Goal: Task Accomplishment & Management: Manage account settings

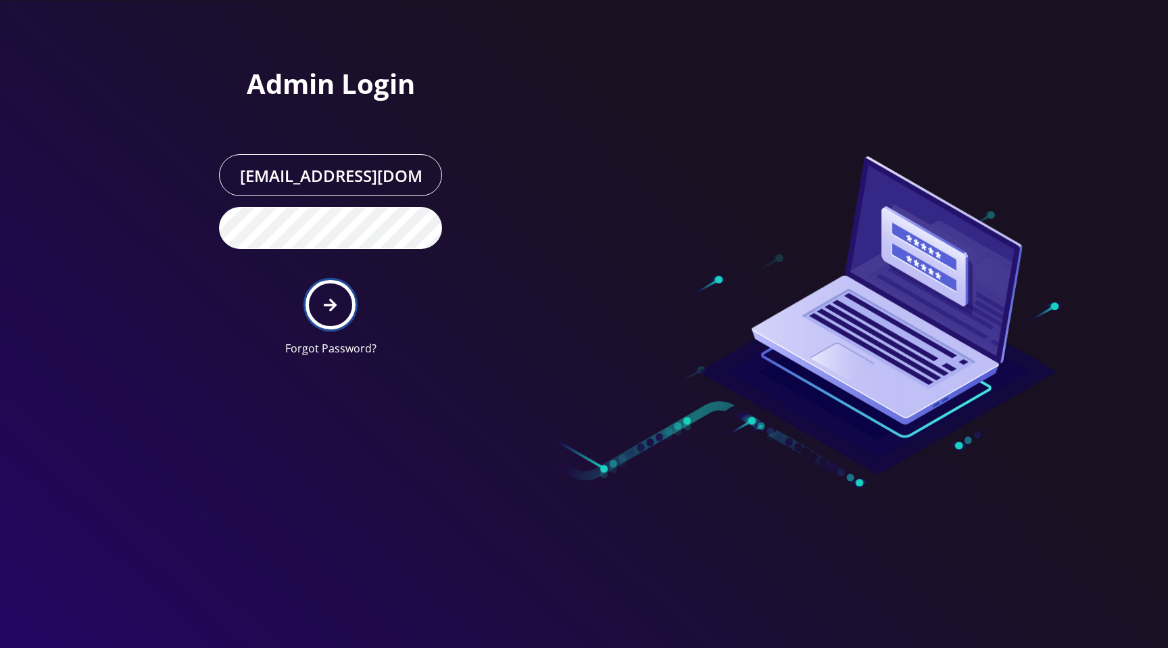
drag, startPoint x: 0, startPoint y: 0, endPoint x: 333, endPoint y: 297, distance: 445.9
click at [333, 297] on button "submit" at bounding box center [330, 304] width 49 height 49
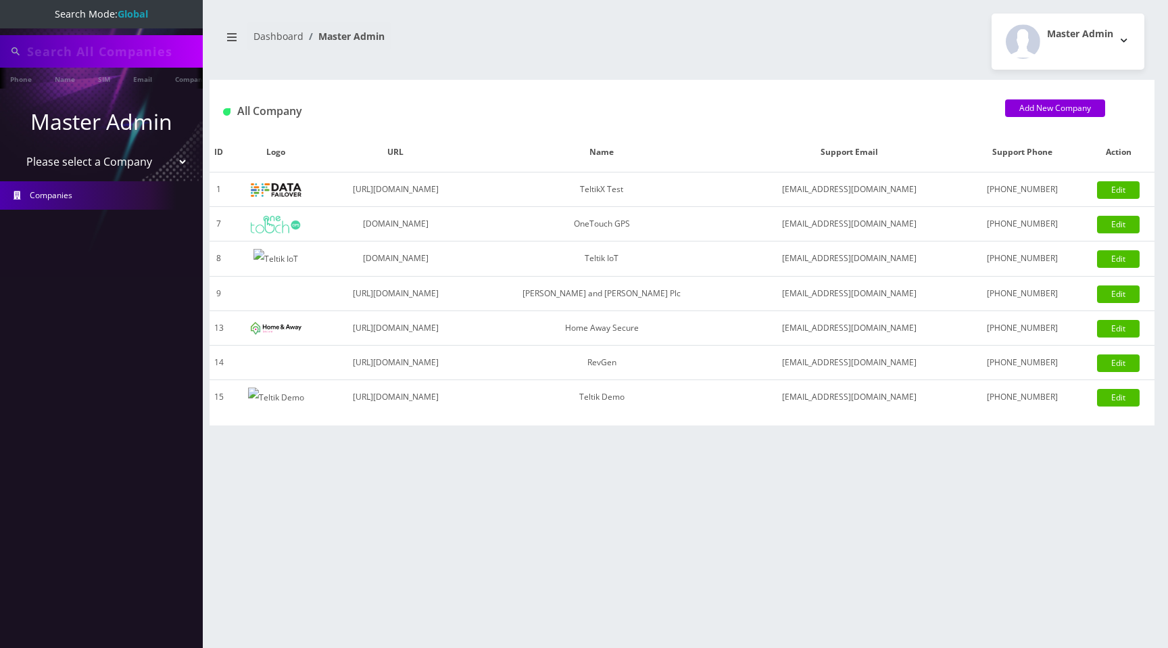
type input "91008790281"
click at [121, 166] on select "Please select a Company TeltikX Test OneTouch GPS Teltik IoT Hale and Serrano P…" at bounding box center [102, 163] width 172 height 26
select select "1"
click at [16, 150] on select "Please select a Company TeltikX Test OneTouch GPS Teltik IoT Hale and Serrano P…" at bounding box center [102, 163] width 172 height 26
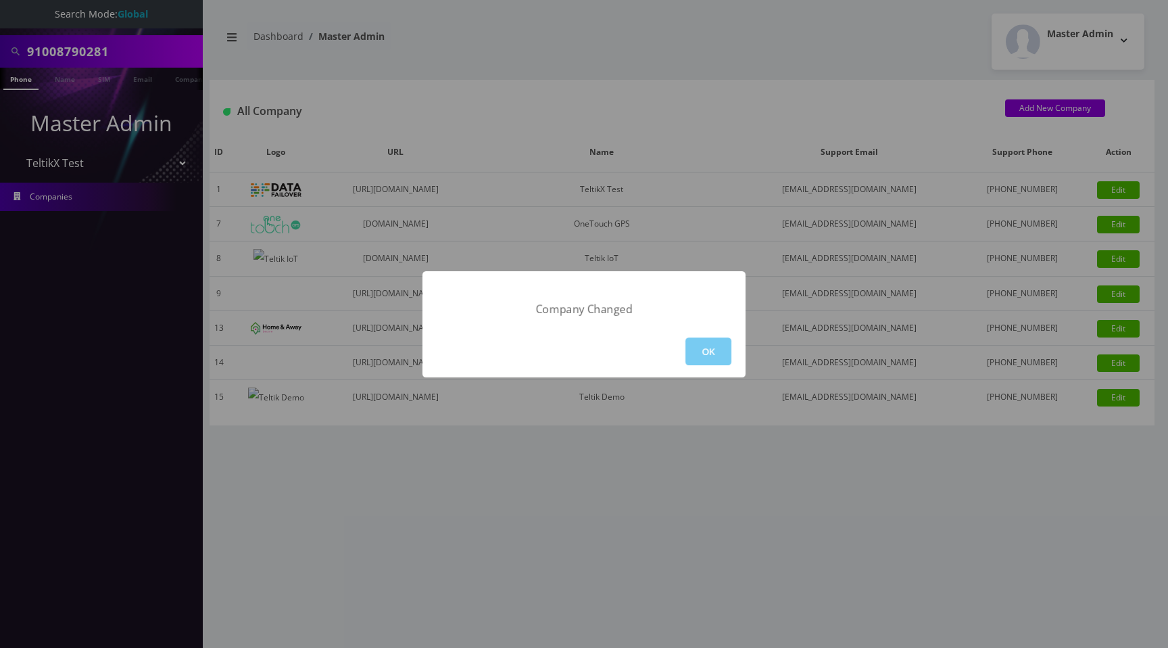
click at [700, 346] on button "OK" at bounding box center [709, 351] width 46 height 28
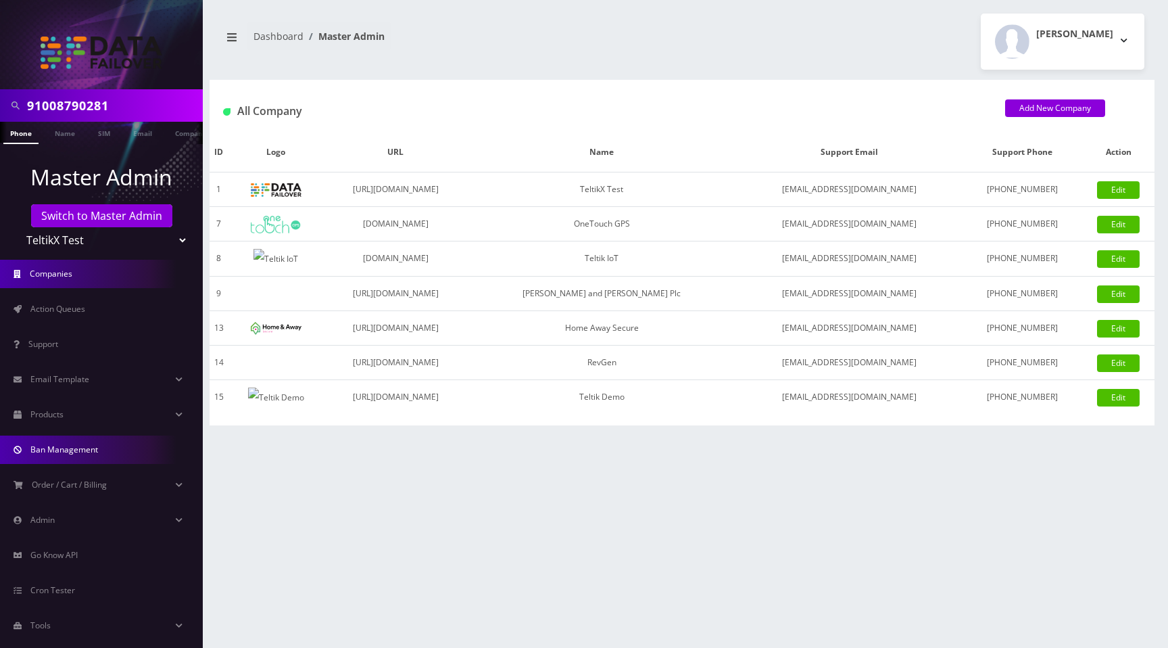
scroll to position [20, 0]
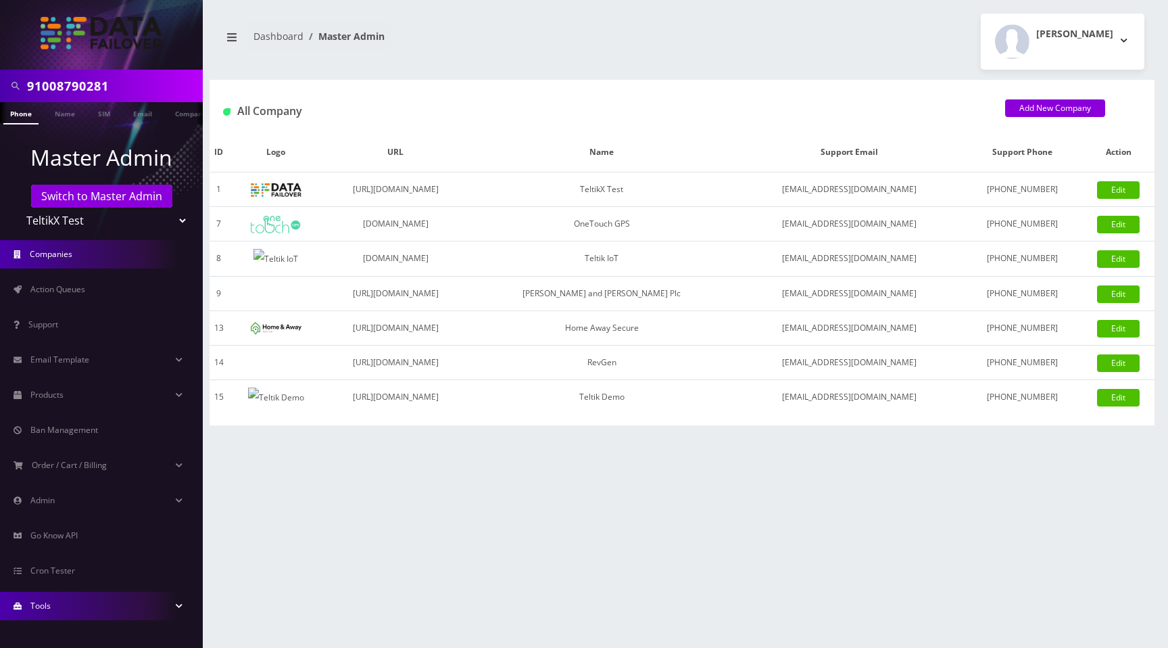
click at [51, 616] on link "Tools" at bounding box center [101, 606] width 203 height 28
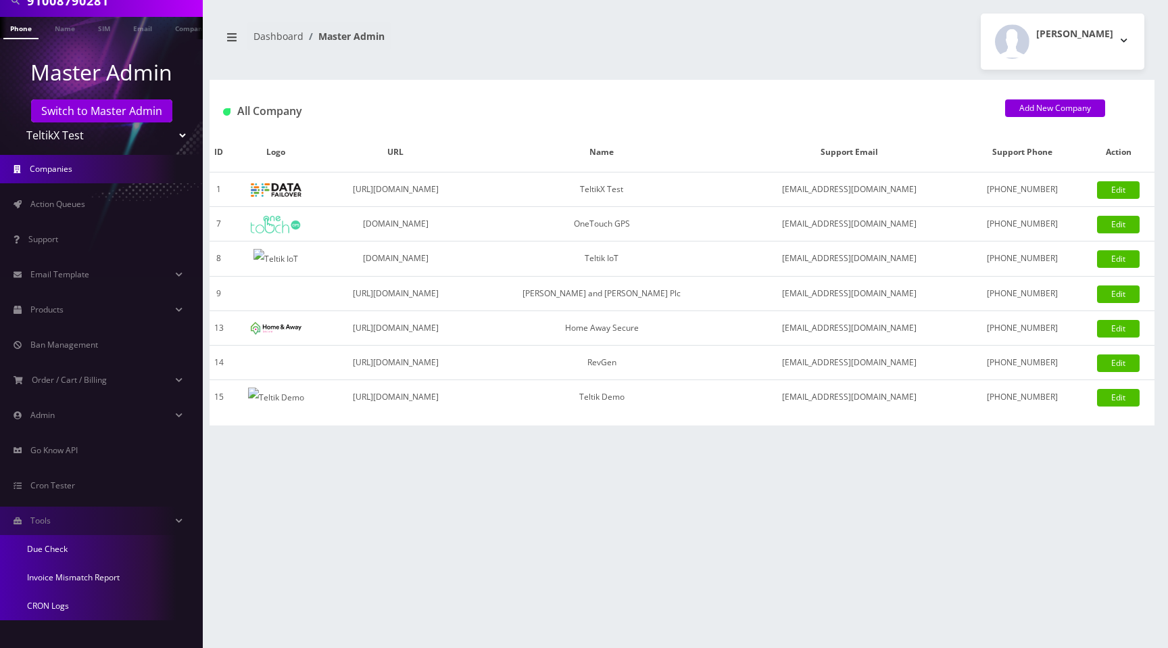
click at [60, 552] on link "Due Check" at bounding box center [101, 549] width 203 height 28
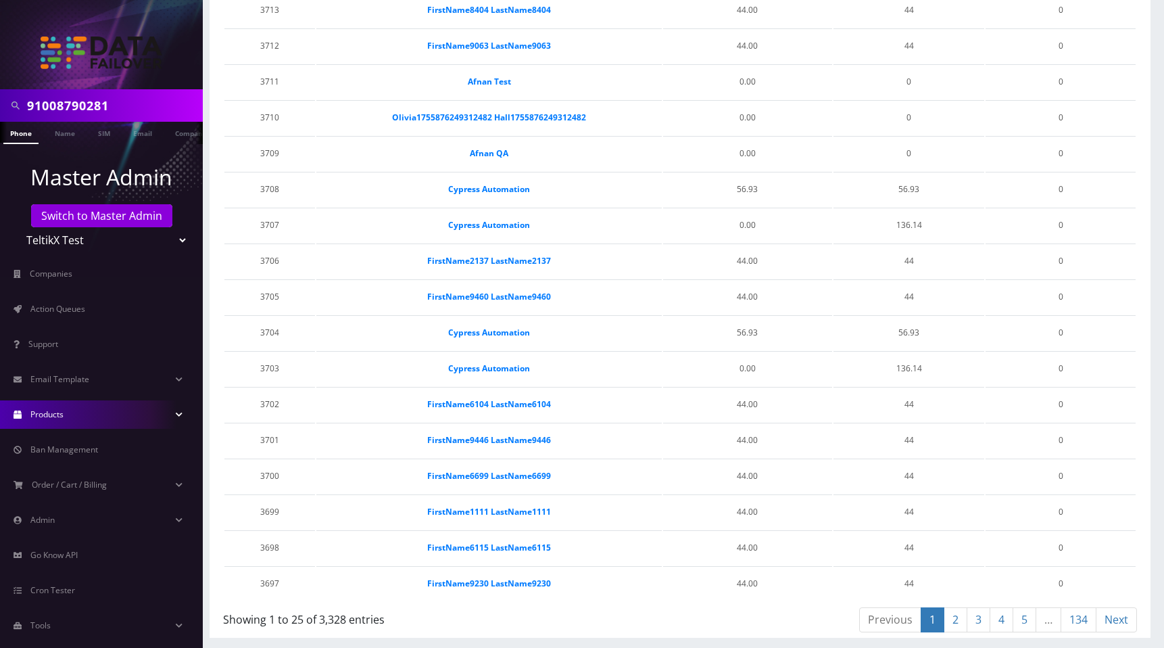
scroll to position [20, 0]
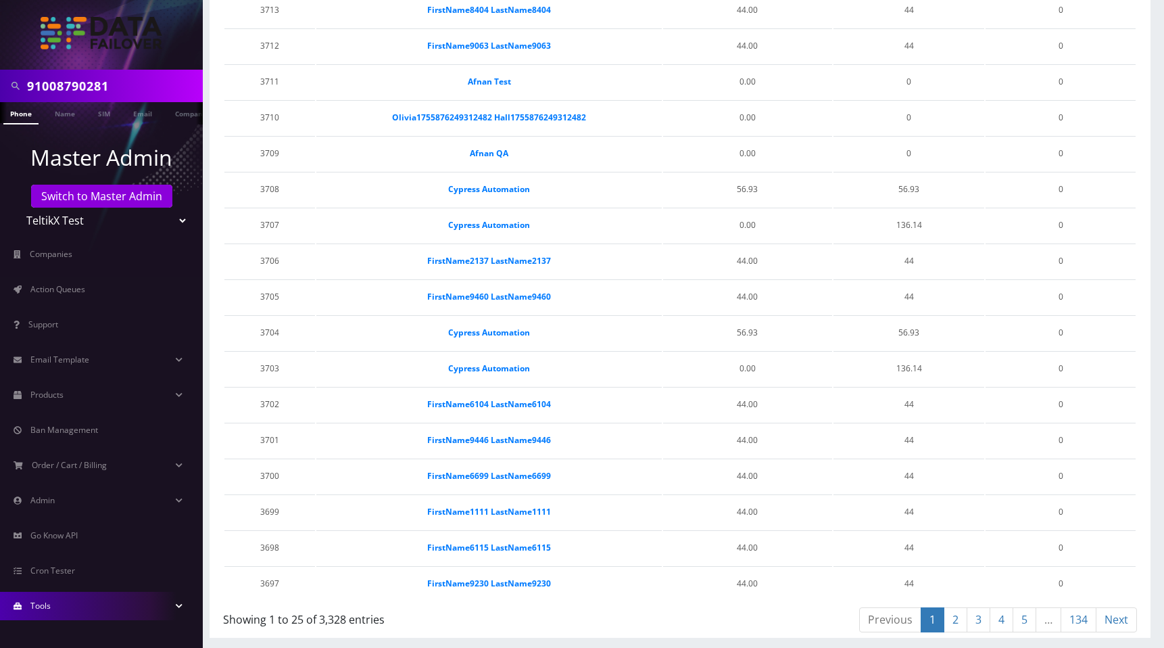
click at [55, 603] on link "Tools" at bounding box center [101, 606] width 203 height 28
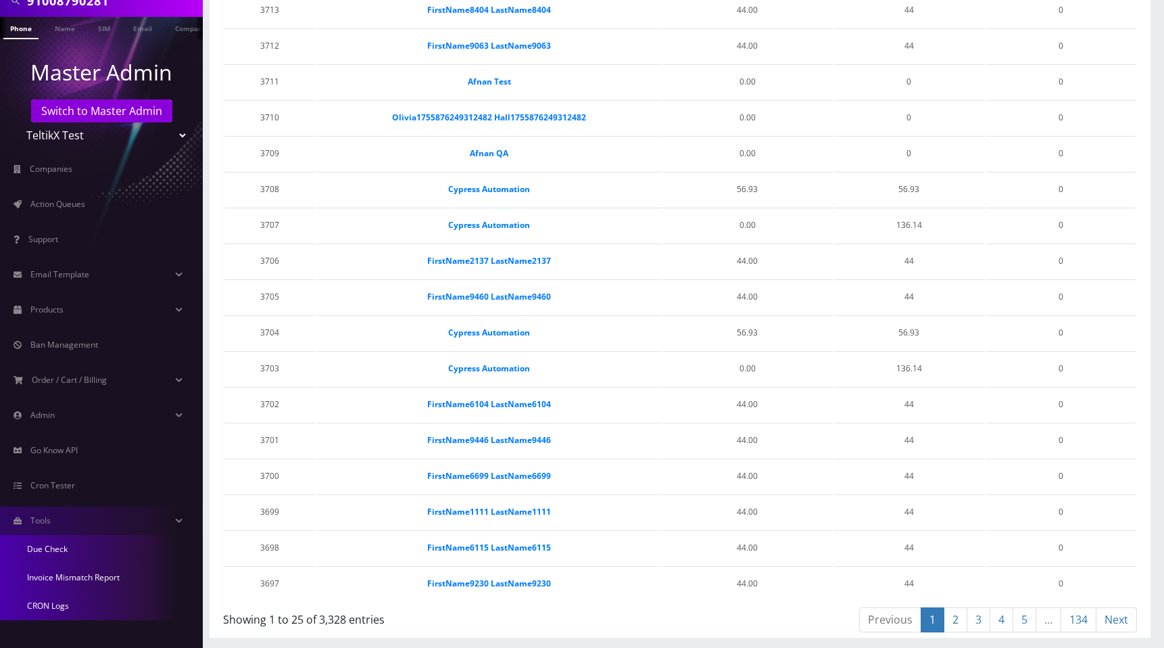
click at [74, 579] on link "Invoice Mismatch Report" at bounding box center [101, 577] width 203 height 28
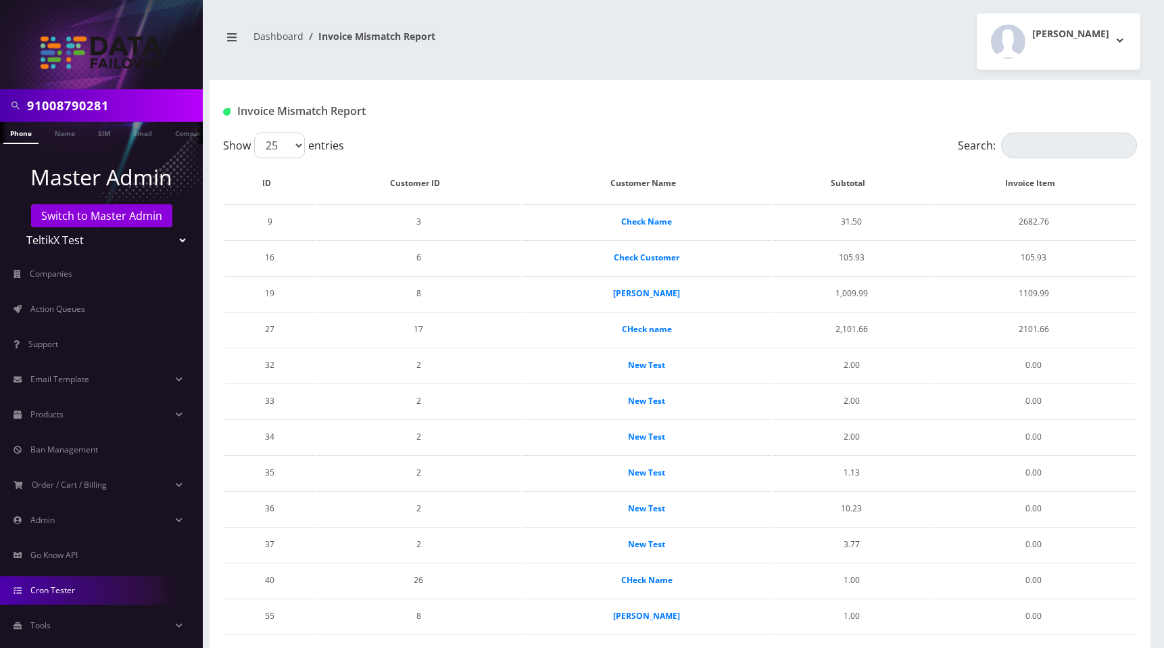
scroll to position [20, 0]
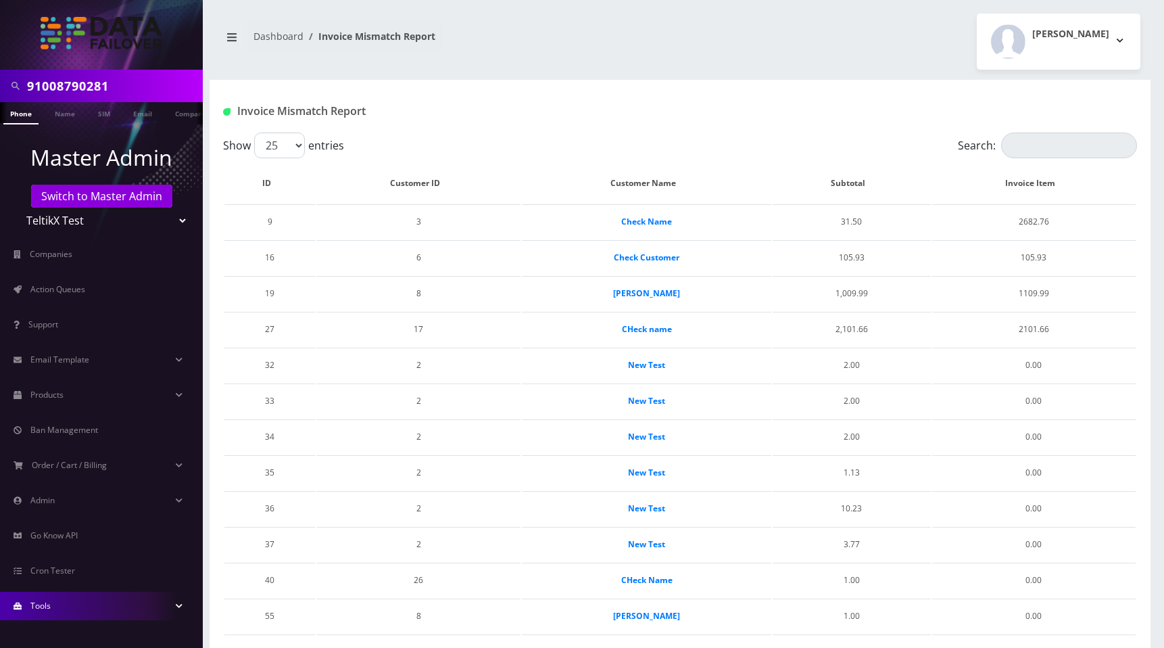
click at [82, 612] on link "Tools" at bounding box center [101, 606] width 203 height 28
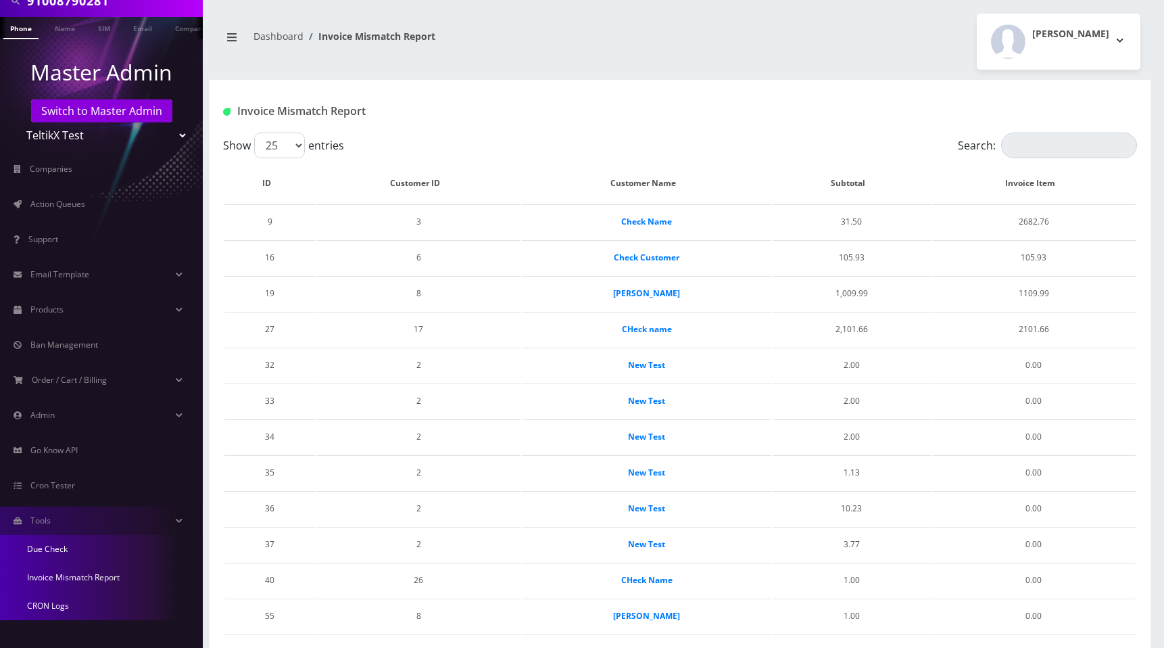
scroll to position [498, 0]
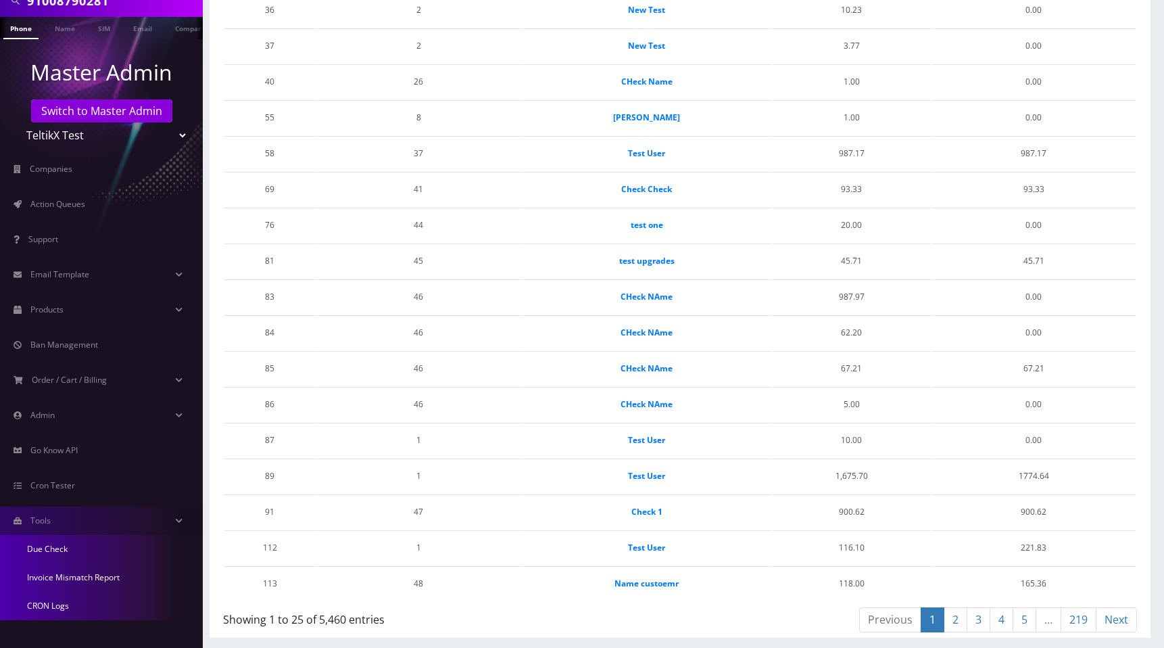
click at [56, 607] on link "CRON Logs" at bounding box center [101, 606] width 203 height 28
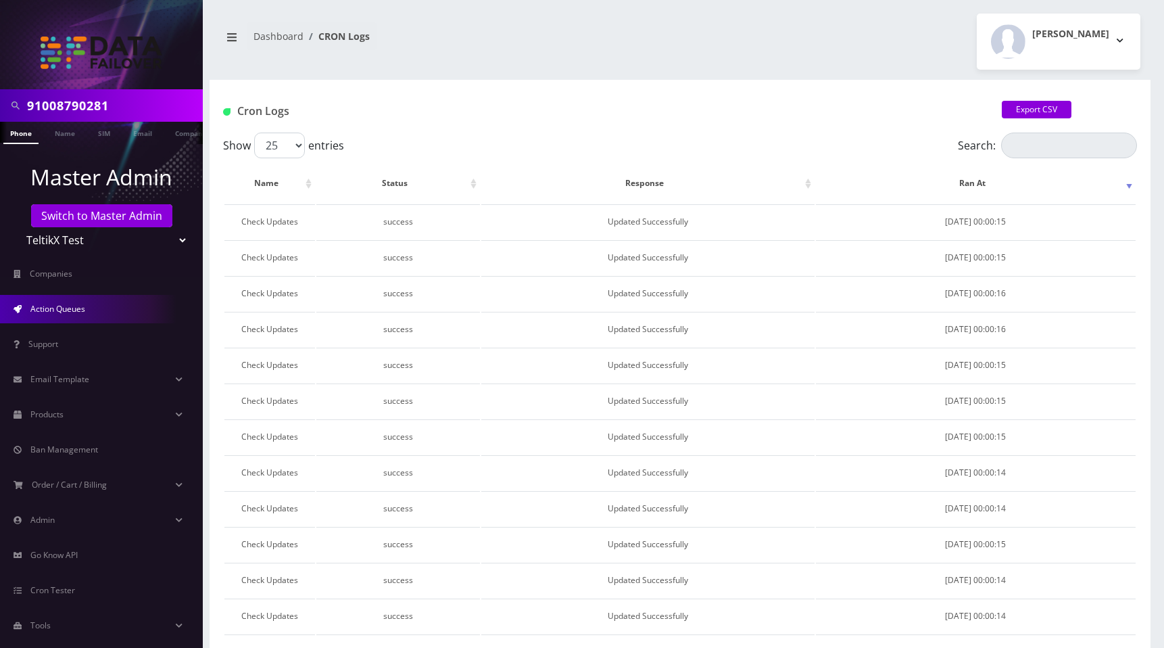
click at [72, 308] on span "Action Queues" at bounding box center [57, 308] width 55 height 11
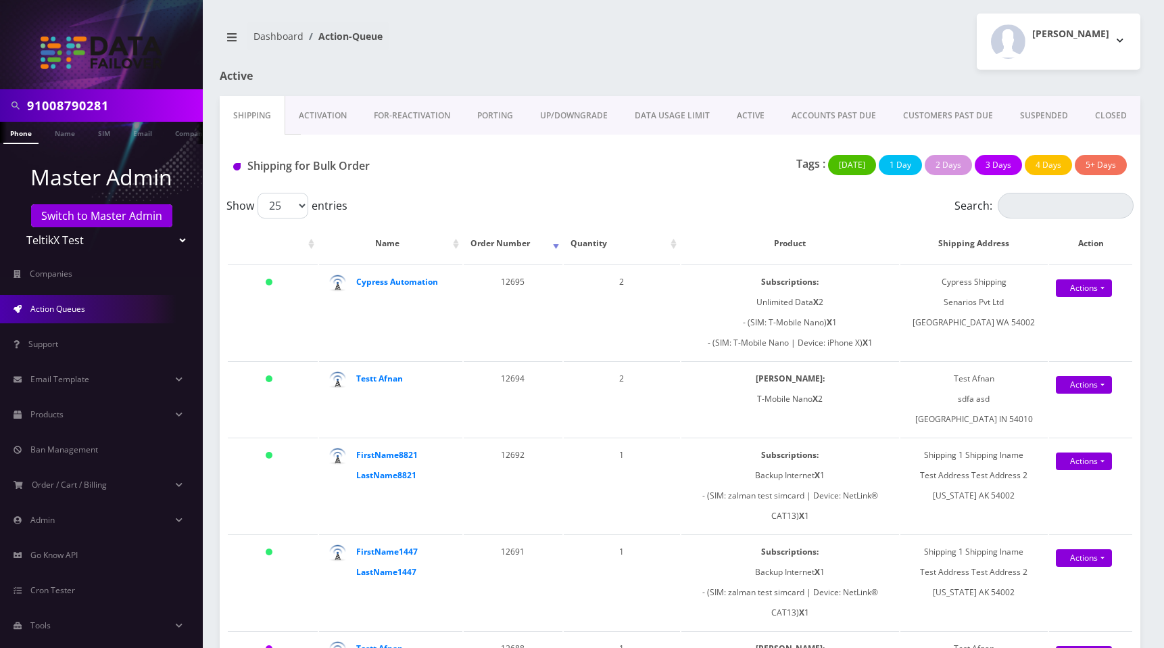
click at [744, 114] on link "ACTIVE" at bounding box center [750, 115] width 55 height 39
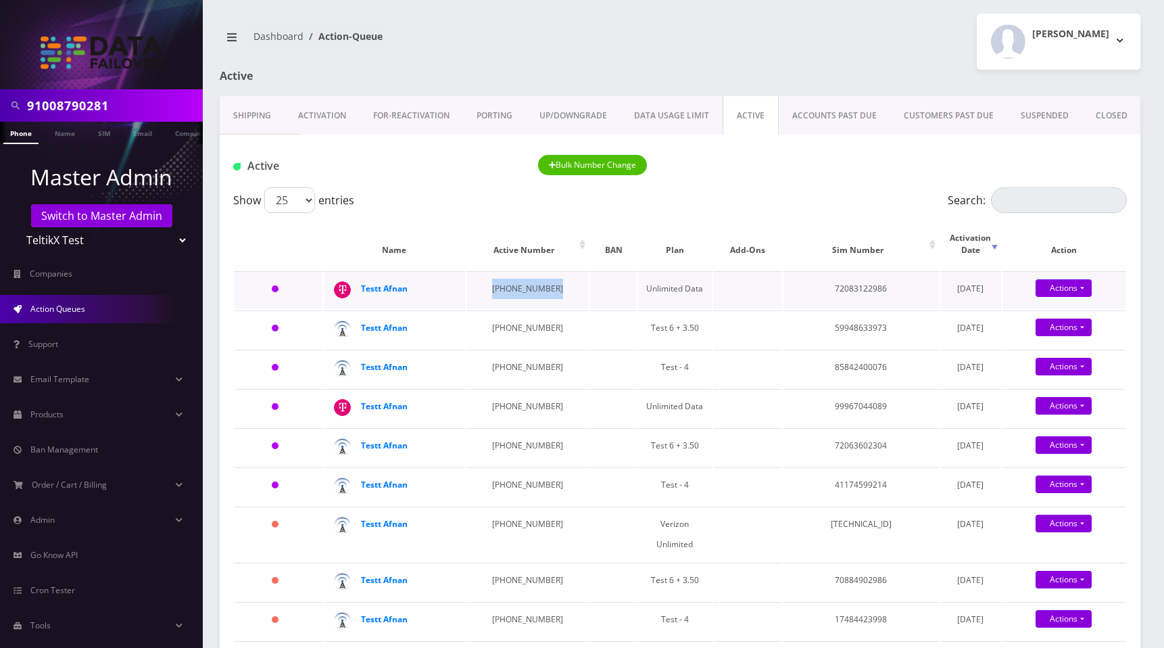
drag, startPoint x: 490, startPoint y: 274, endPoint x: 576, endPoint y: 275, distance: 85.9
click at [559, 275] on tr "3 Days Testt Afnan [PHONE_NUMBER] Unlimited Data 72083122986 [DATE] Actions Sus…" at bounding box center [680, 290] width 891 height 38
copy td "[PHONE_NUMBER]"
click at [1022, 205] on input "Search:" at bounding box center [1059, 200] width 136 height 26
paste input "[PHONE_NUMBER]"
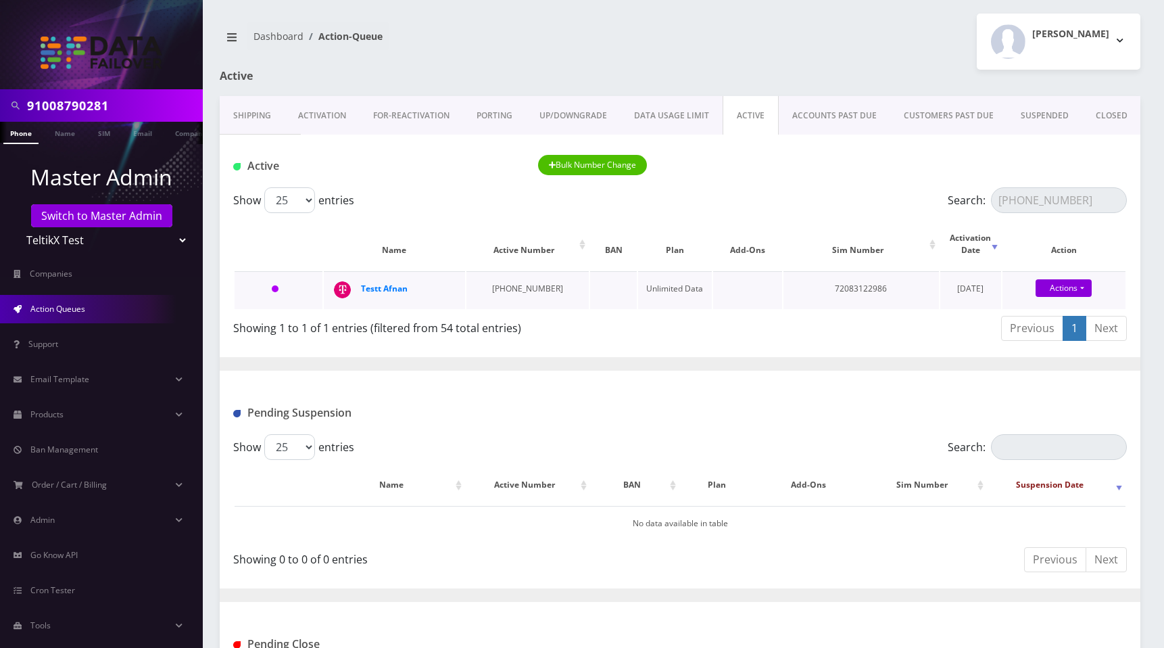
click at [843, 279] on td "72083122986" at bounding box center [862, 290] width 156 height 38
copy td "72083122986"
click at [1031, 204] on input "334-573-3424" at bounding box center [1059, 200] width 136 height 26
paste input "72083122986"
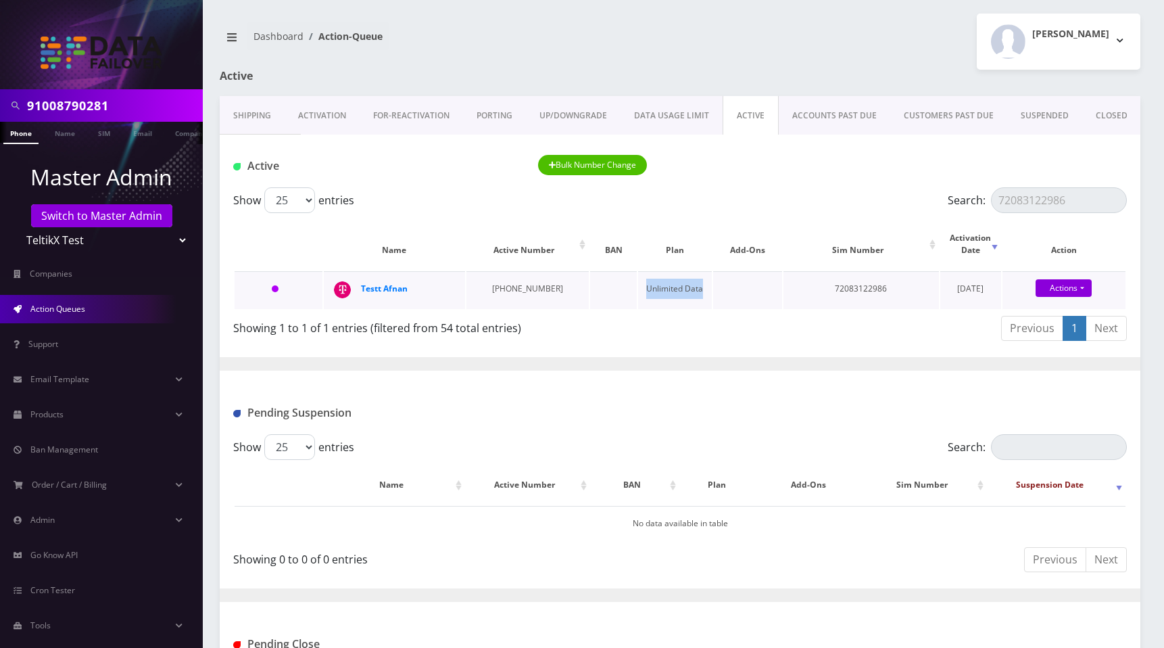
drag, startPoint x: 618, startPoint y: 277, endPoint x: 676, endPoint y: 278, distance: 58.2
click at [676, 278] on td "Unlimited Data" at bounding box center [675, 290] width 74 height 38
copy td "Unlimited Data"
click at [1066, 198] on input "72083122986" at bounding box center [1059, 200] width 136 height 26
paste input "Unlimited Data"
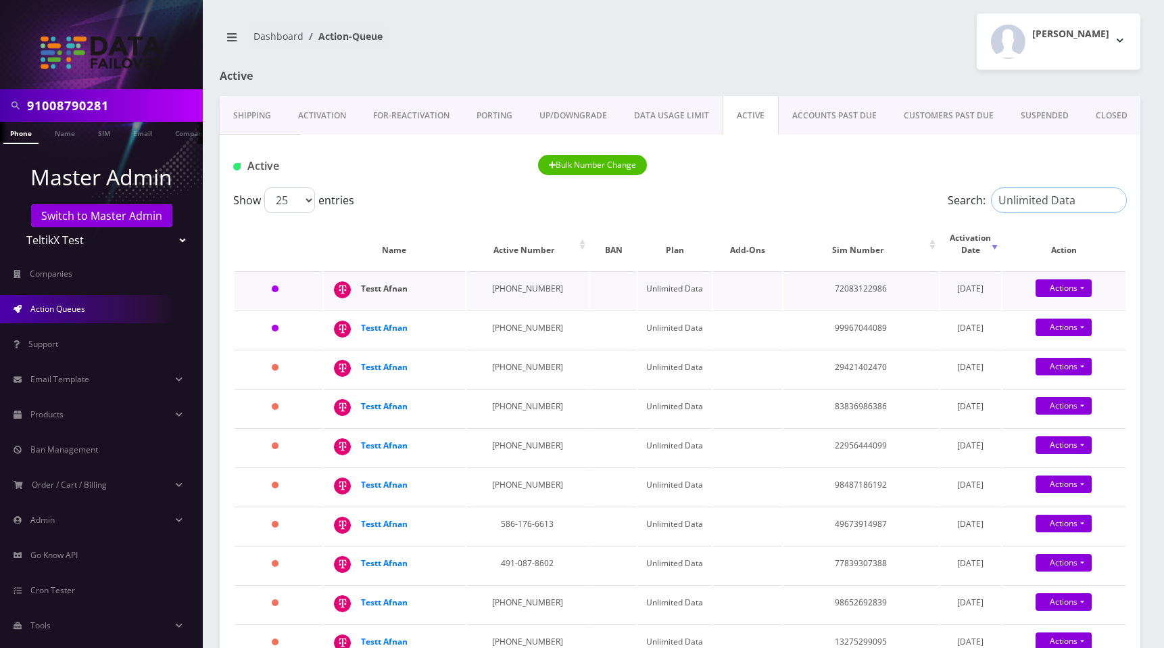
type input "Unlimited Data"
click at [391, 283] on strong "Testt Afnan" at bounding box center [384, 288] width 47 height 11
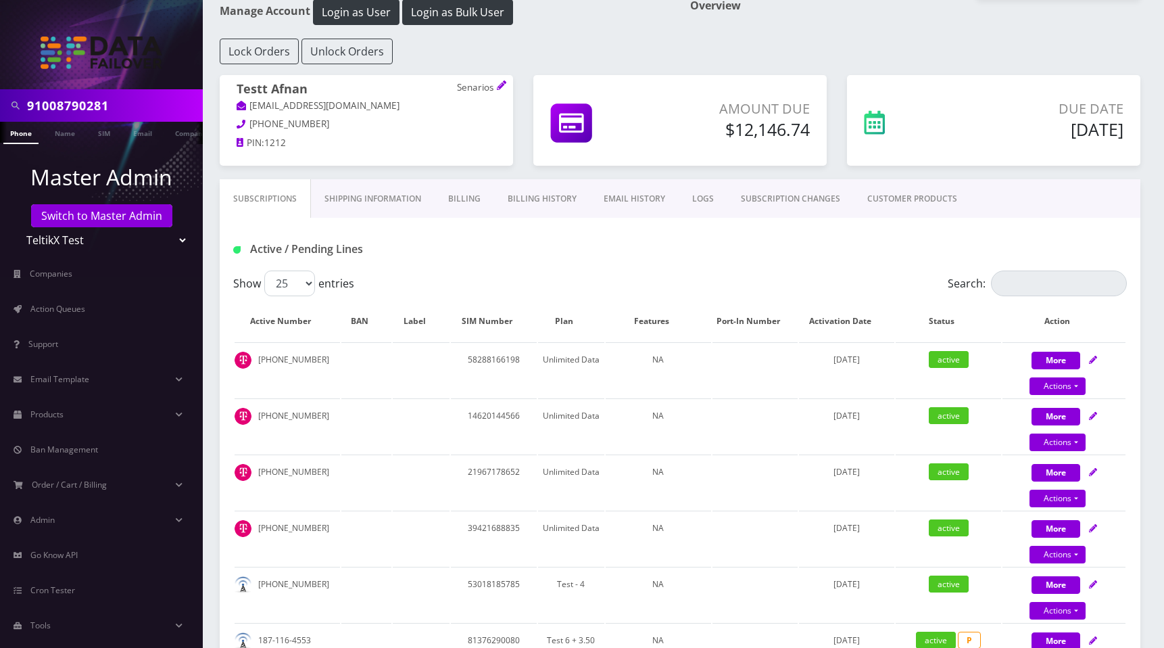
scroll to position [72, 0]
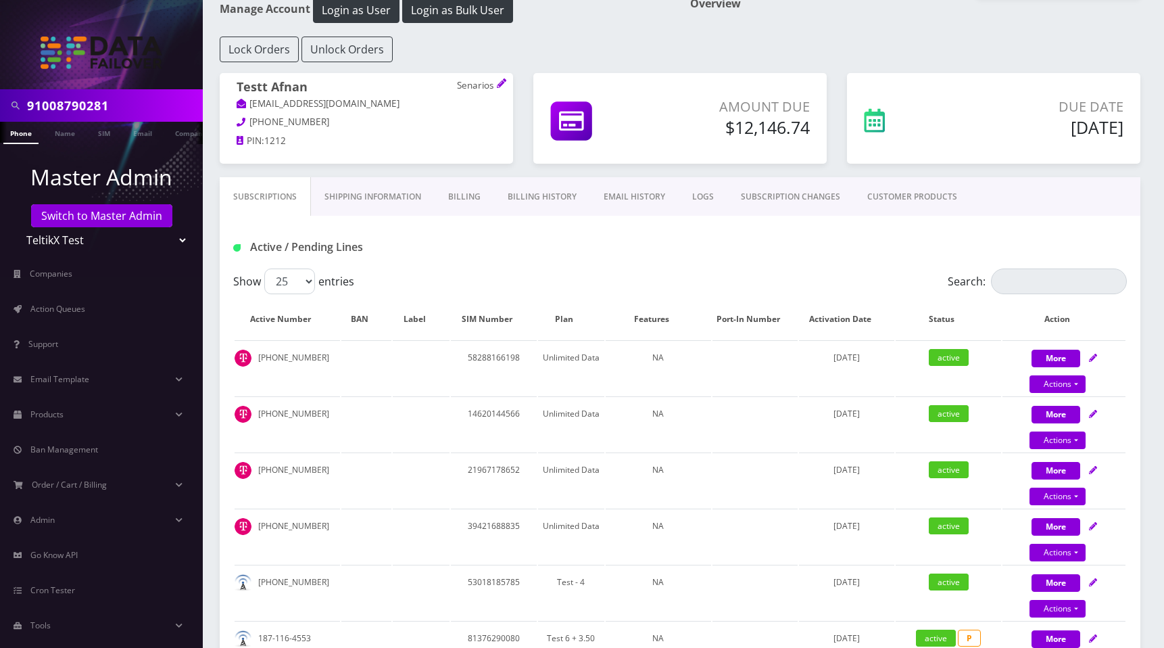
click at [874, 321] on th "Activation Date" at bounding box center [846, 319] width 95 height 39
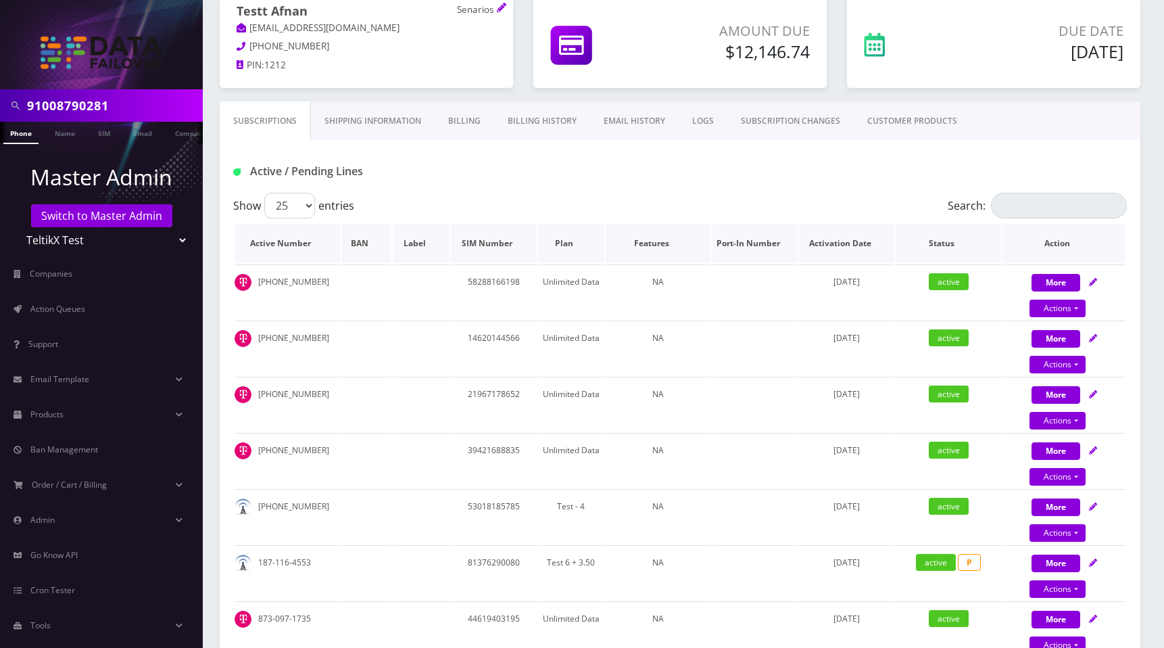
click at [868, 247] on th "Activation Date" at bounding box center [846, 243] width 95 height 39
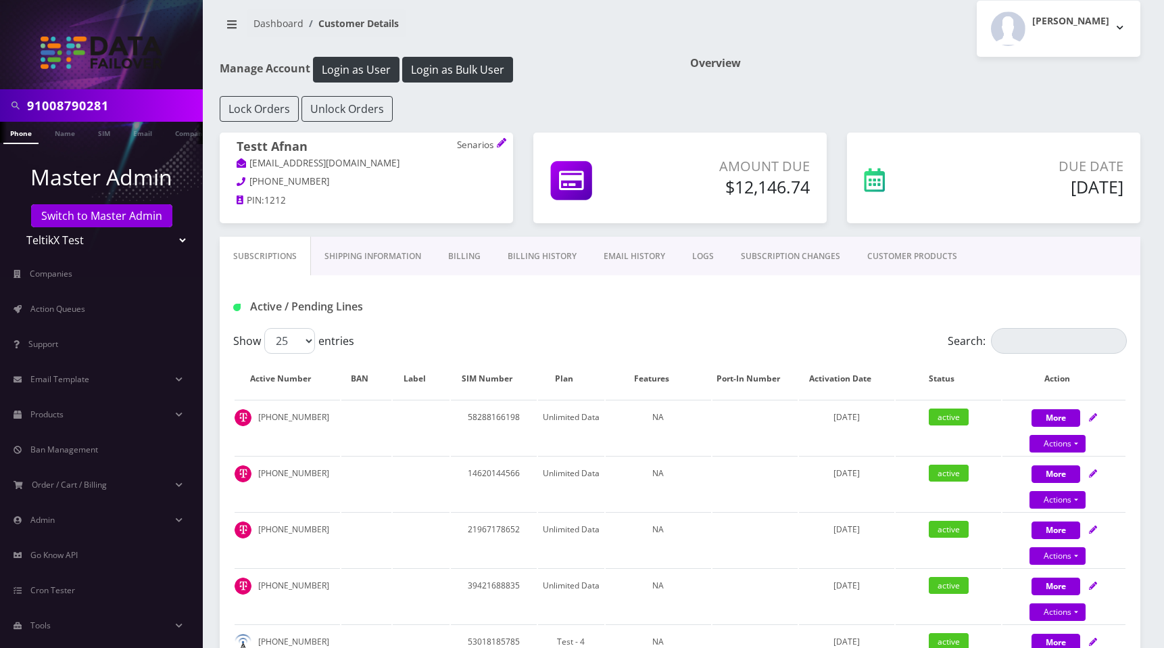
scroll to position [0, 0]
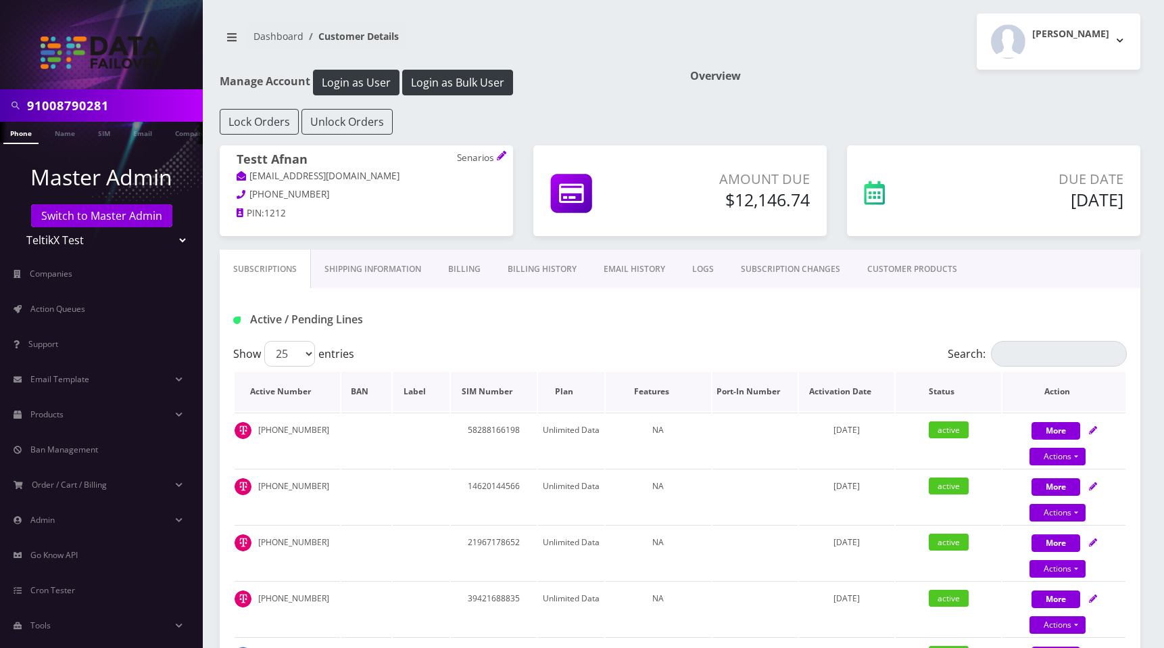
click at [582, 400] on th "Plan" at bounding box center [571, 391] width 66 height 39
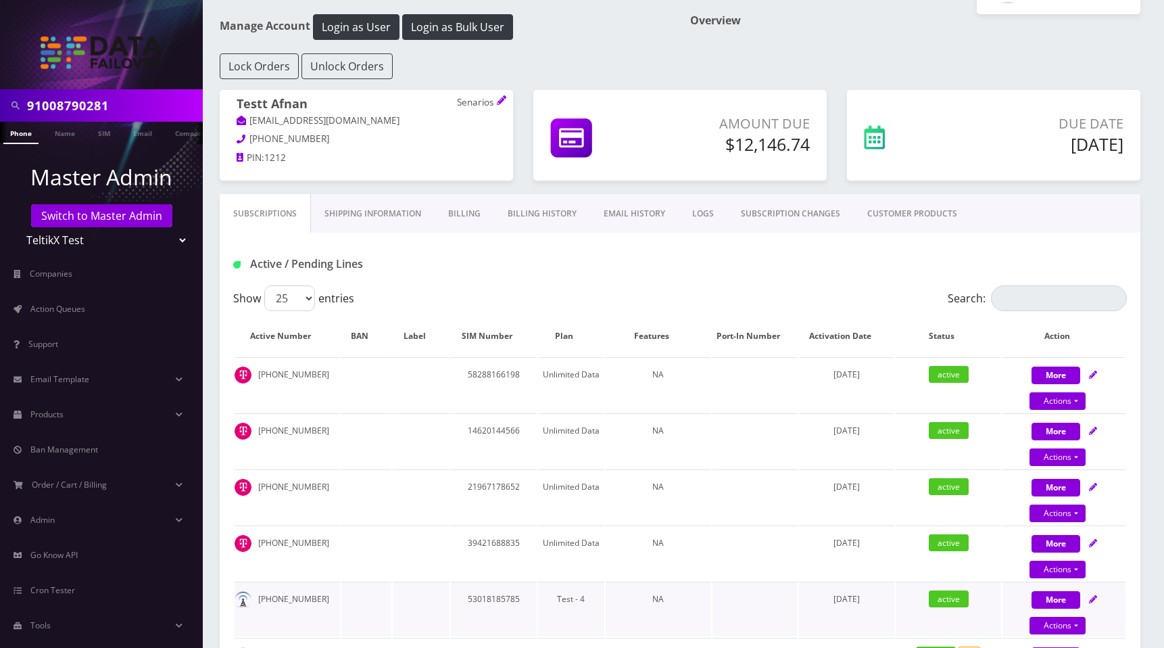
scroll to position [55, 0]
click at [585, 339] on th "Plan" at bounding box center [571, 336] width 66 height 39
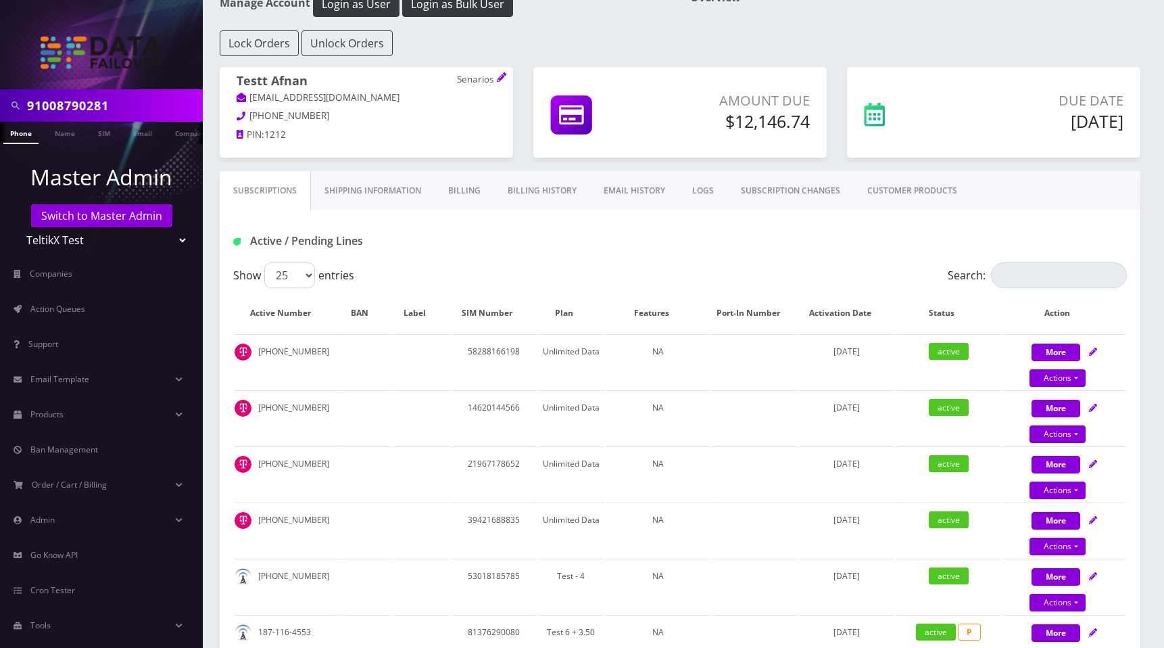
scroll to position [0, 0]
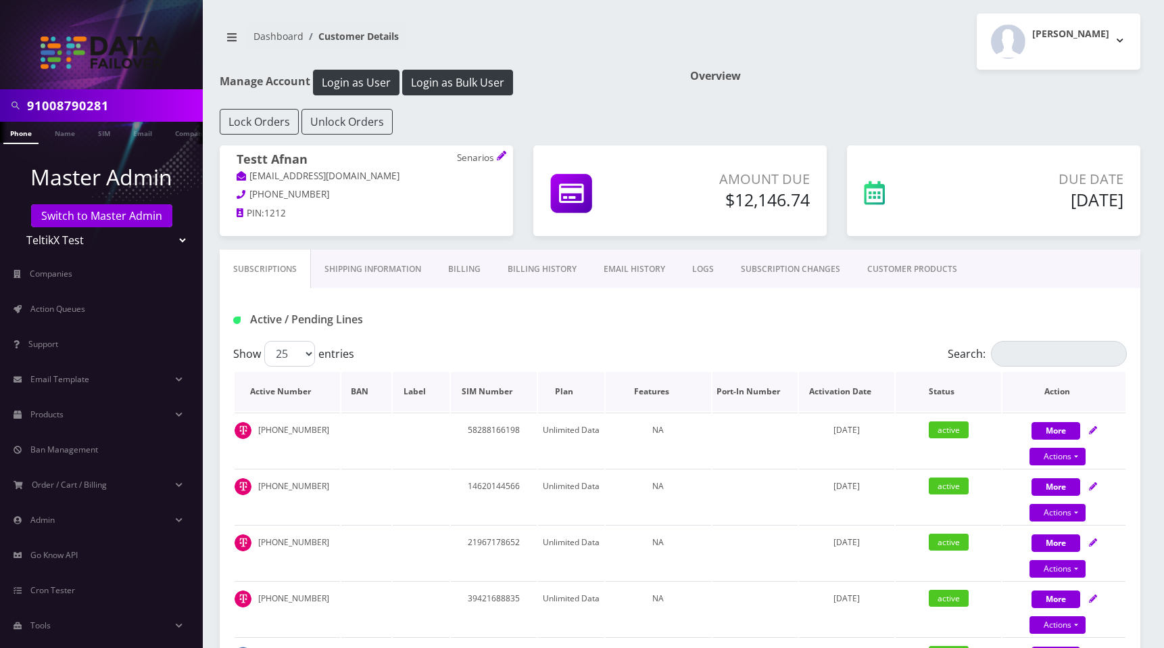
click at [579, 387] on th "Plan" at bounding box center [571, 391] width 66 height 39
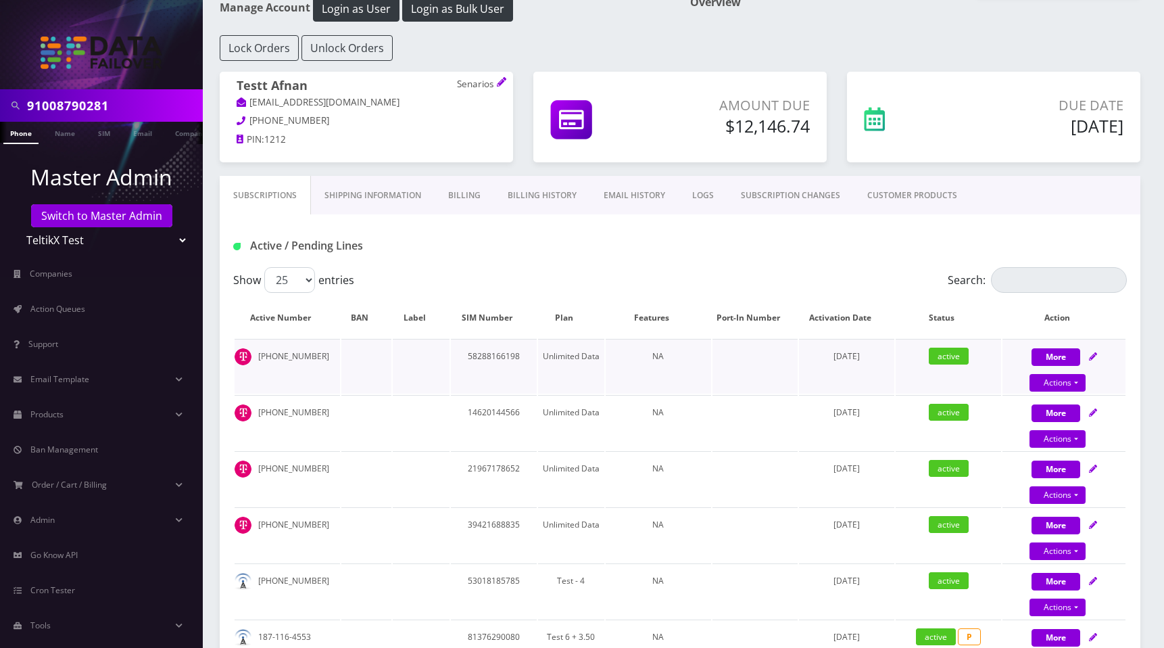
scroll to position [82, 0]
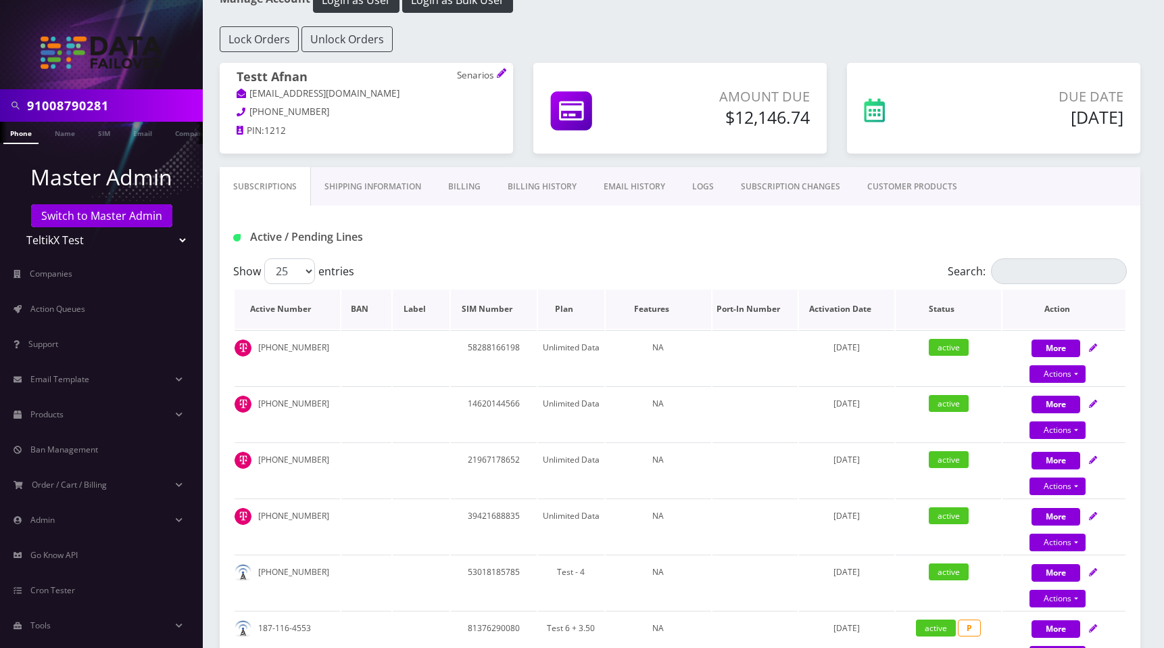
click at [328, 308] on th "Active Number" at bounding box center [287, 308] width 105 height 39
click at [329, 308] on th "Active Number" at bounding box center [287, 308] width 105 height 39
click at [871, 309] on th "Activation Date" at bounding box center [846, 308] width 95 height 39
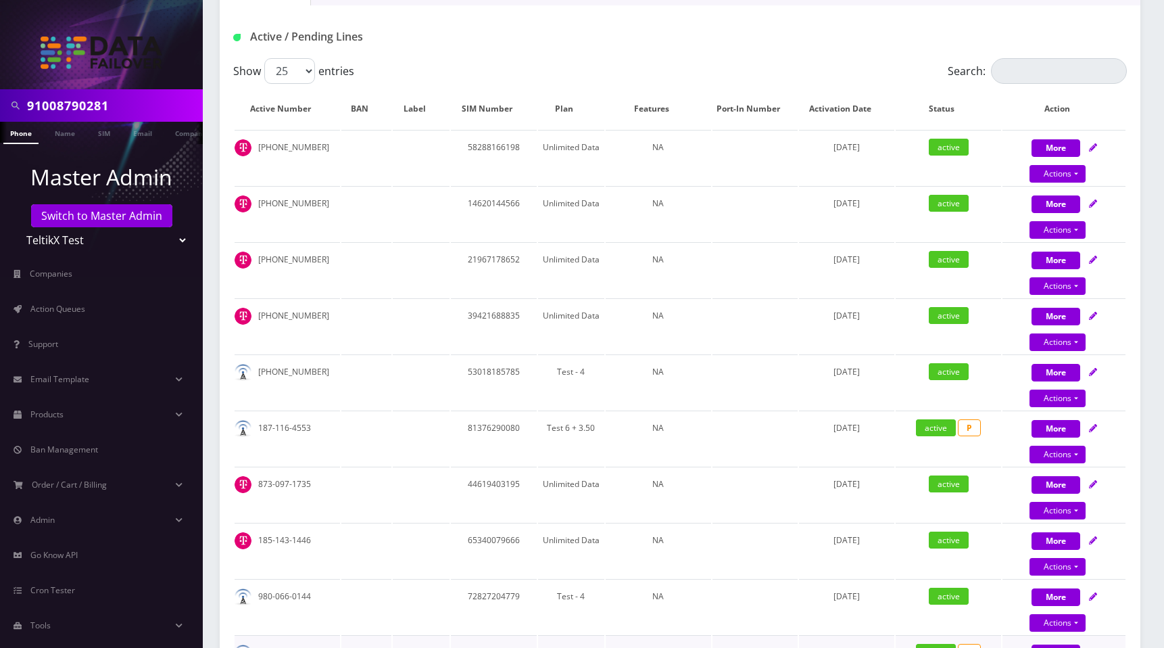
scroll to position [135, 0]
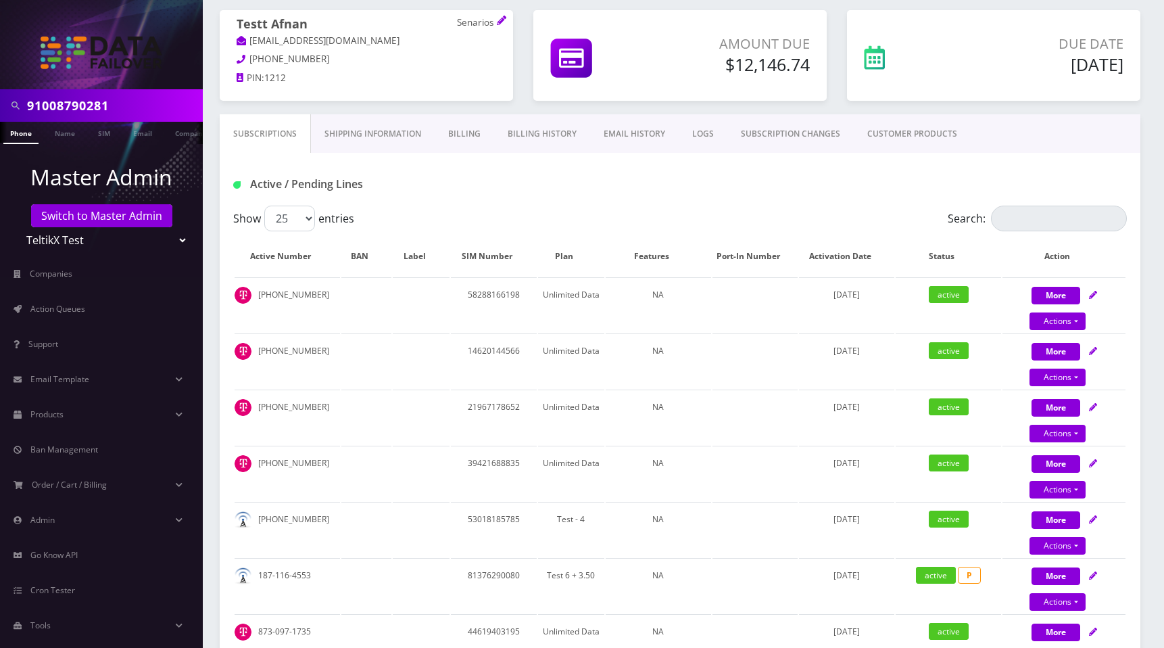
click at [391, 135] on link "Shipping Information" at bounding box center [373, 133] width 124 height 39
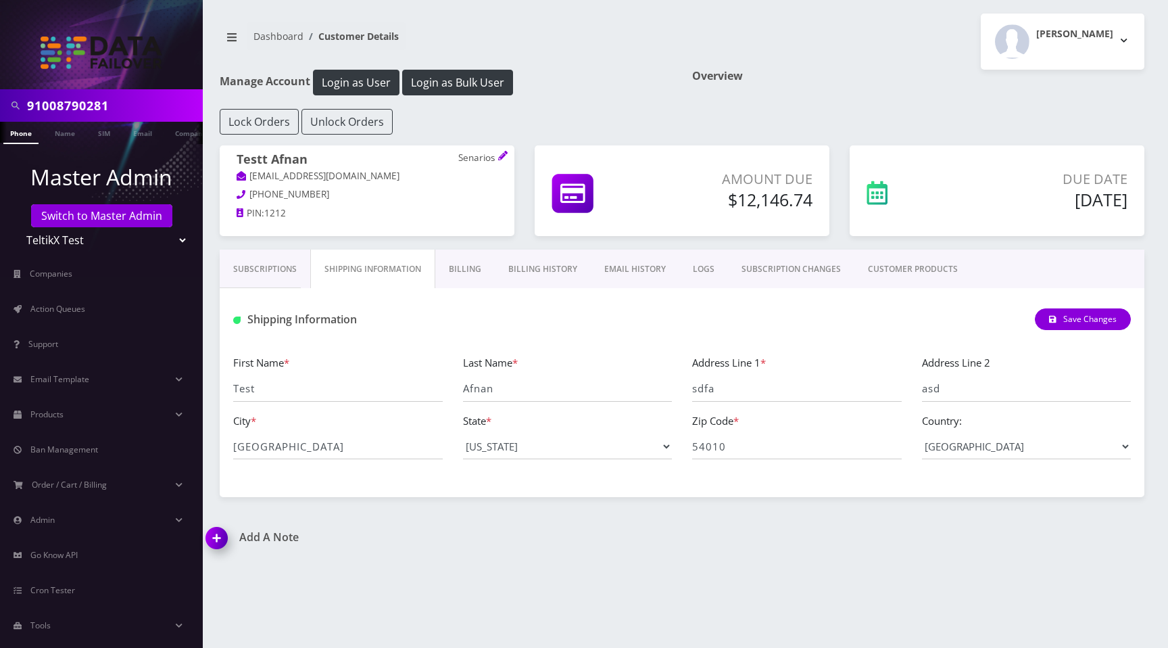
drag, startPoint x: 463, startPoint y: 275, endPoint x: 511, endPoint y: 275, distance: 47.3
click at [463, 275] on link "Billing" at bounding box center [465, 269] width 60 height 39
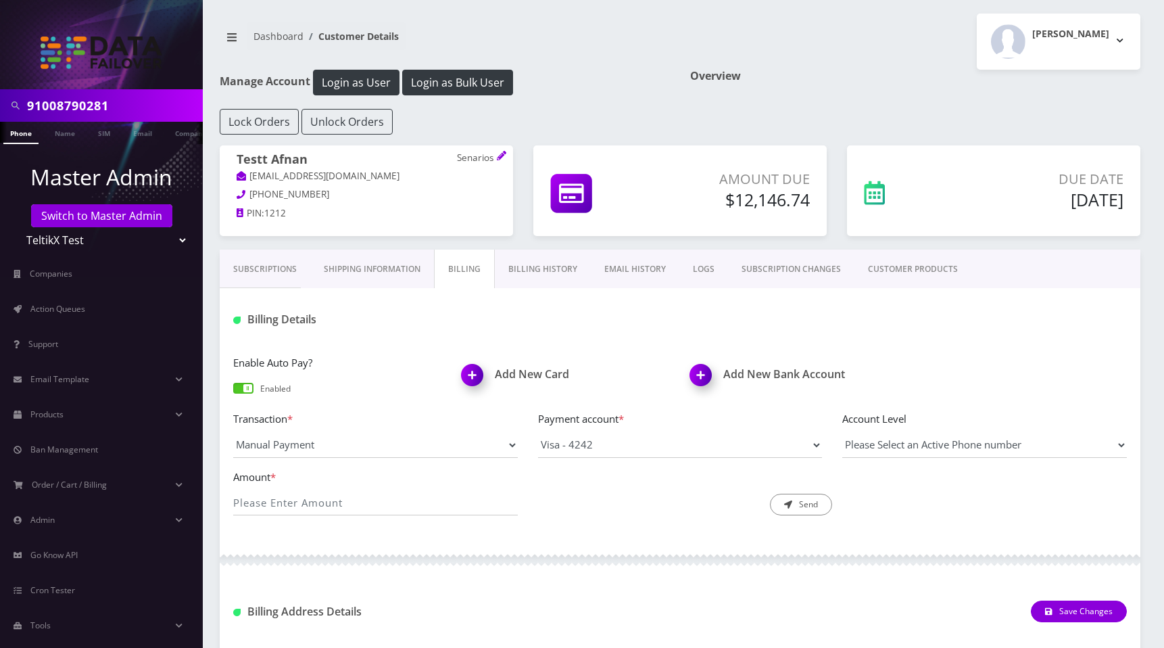
click at [559, 268] on link "Billing History" at bounding box center [543, 269] width 96 height 39
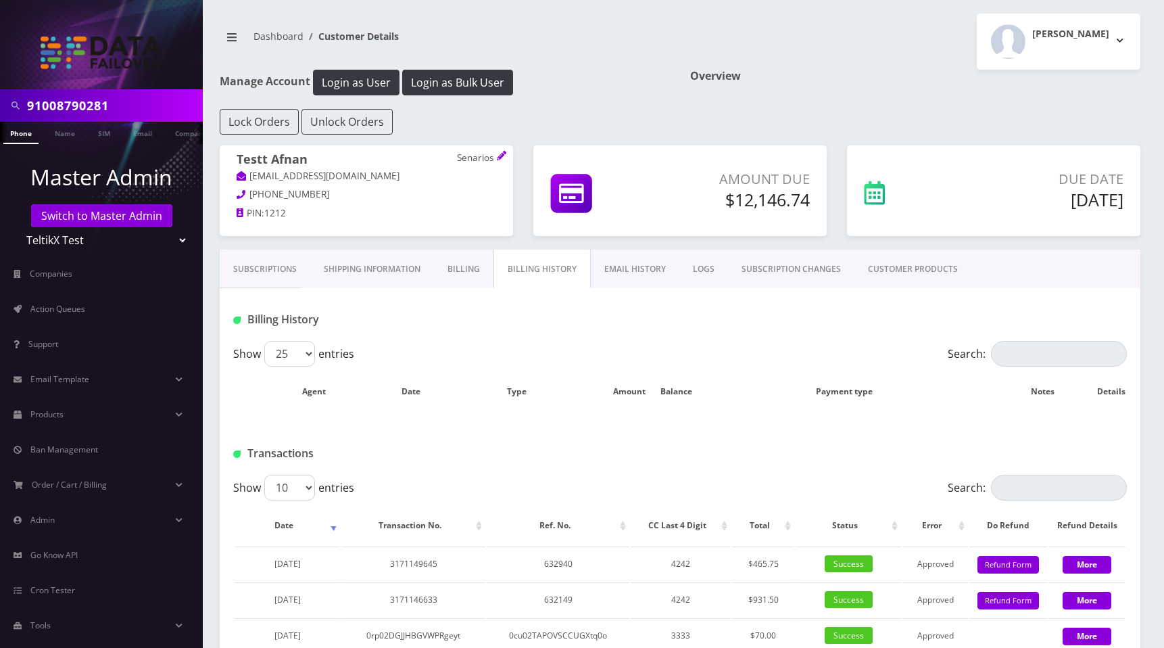
click at [636, 263] on link "EMAIL HISTORY" at bounding box center [635, 269] width 89 height 39
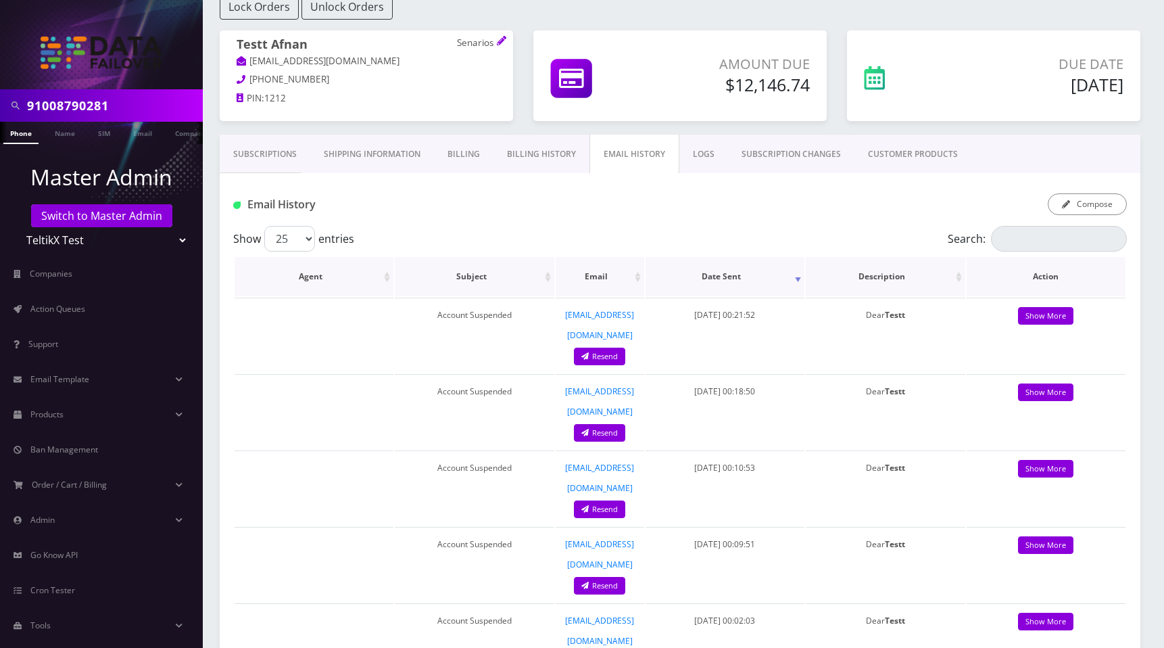
scroll to position [122, 0]
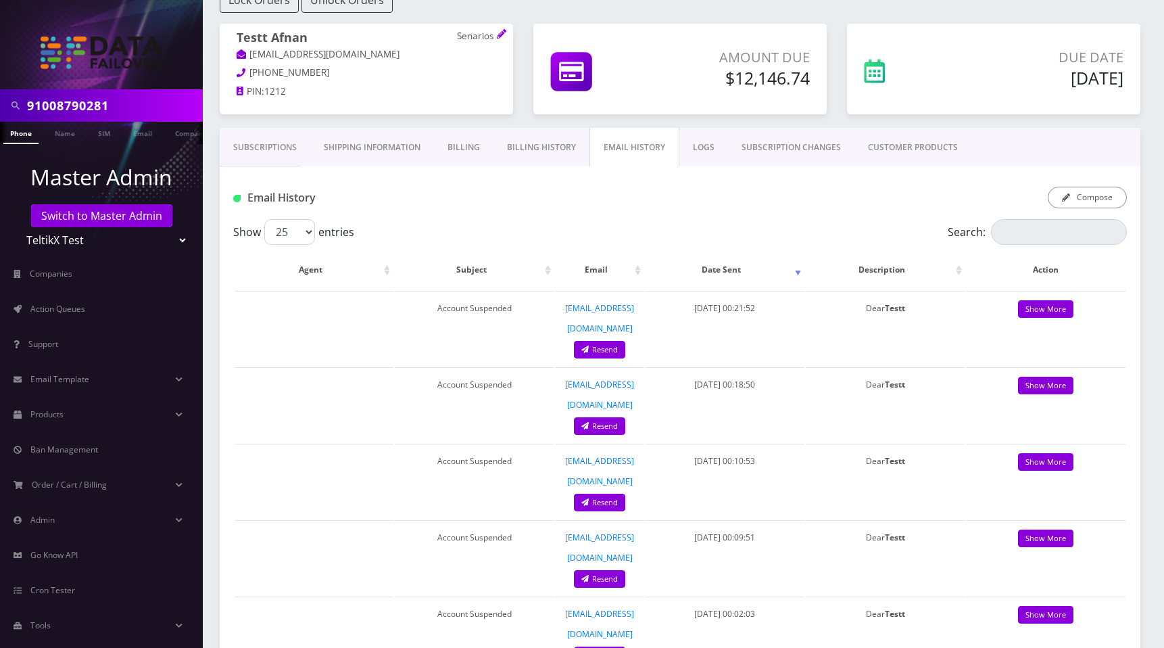
click at [537, 148] on link "Billing History" at bounding box center [542, 147] width 96 height 39
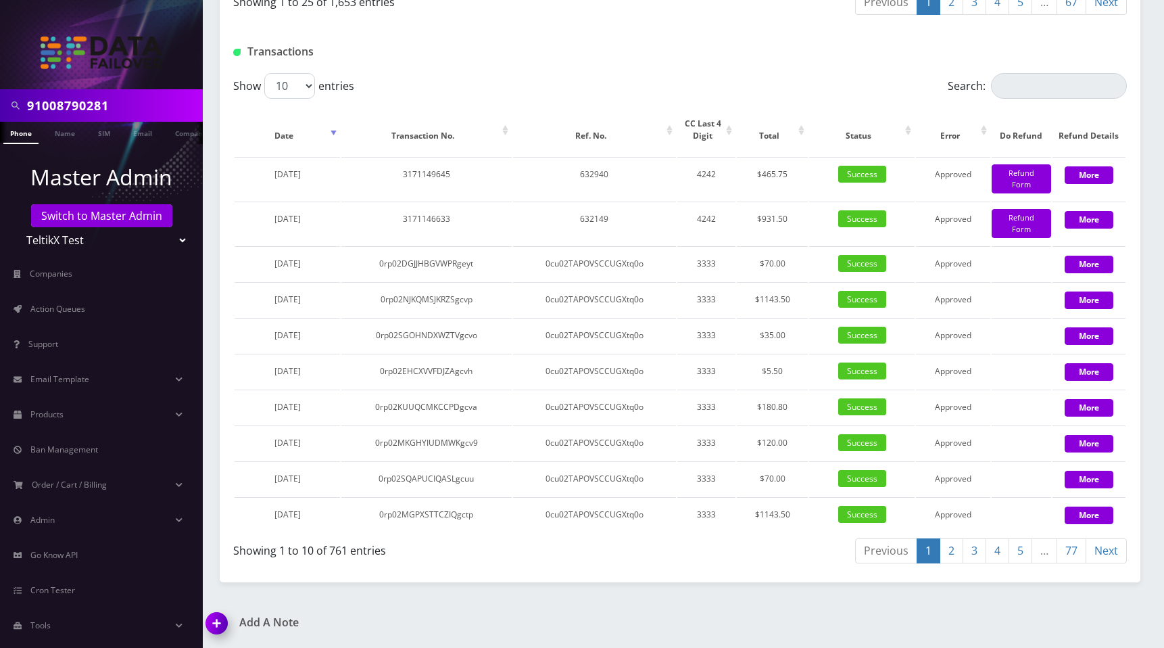
scroll to position [1699, 0]
click at [502, 156] on th "Transaction No." at bounding box center [426, 129] width 170 height 51
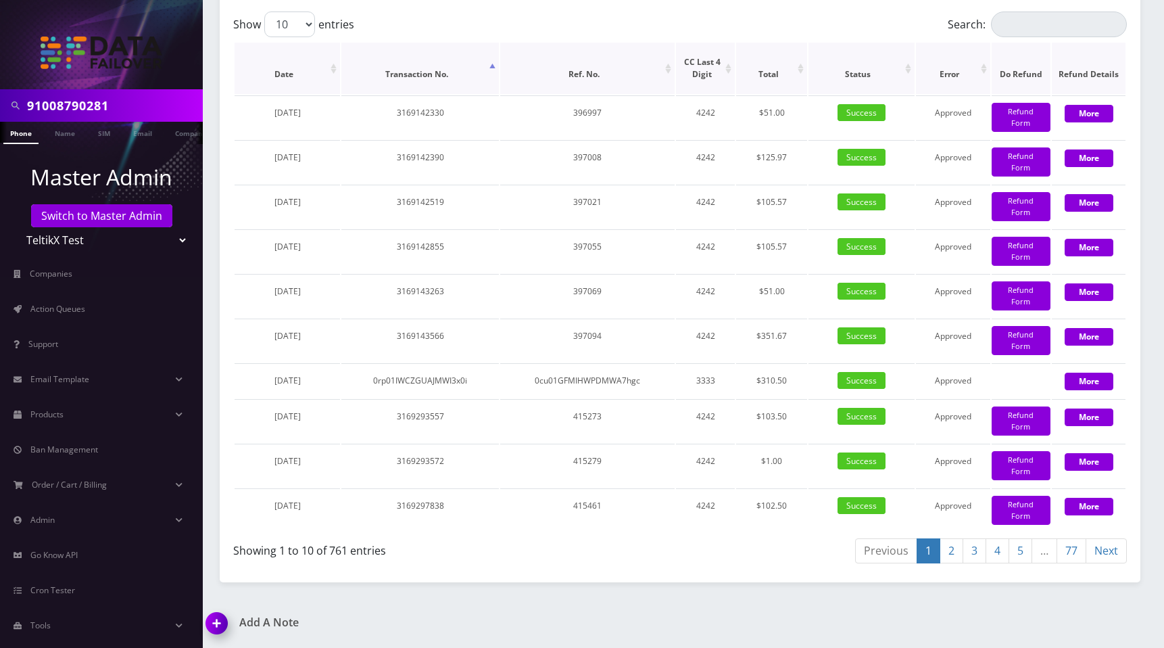
click at [502, 94] on th "Ref. No." at bounding box center [587, 68] width 174 height 51
click at [490, 94] on th "Transaction No." at bounding box center [420, 68] width 158 height 51
click at [491, 94] on th "Transaction No." at bounding box center [420, 68] width 158 height 51
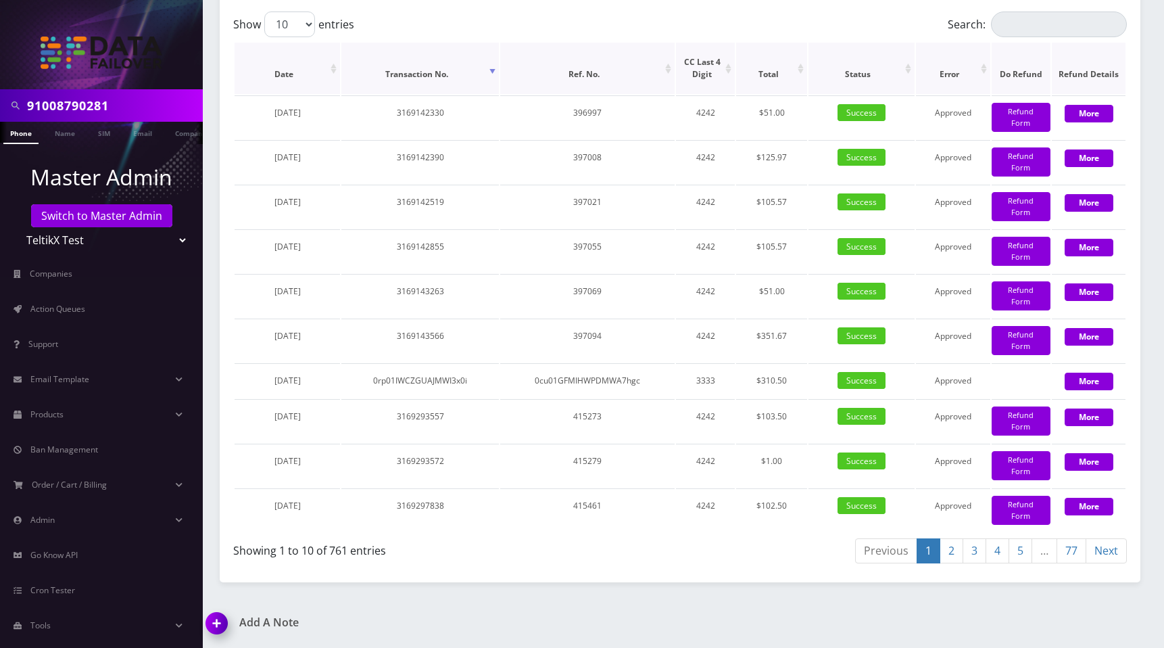
click at [491, 94] on th "Transaction No." at bounding box center [420, 68] width 158 height 51
click at [331, 94] on th "Date" at bounding box center [287, 68] width 105 height 51
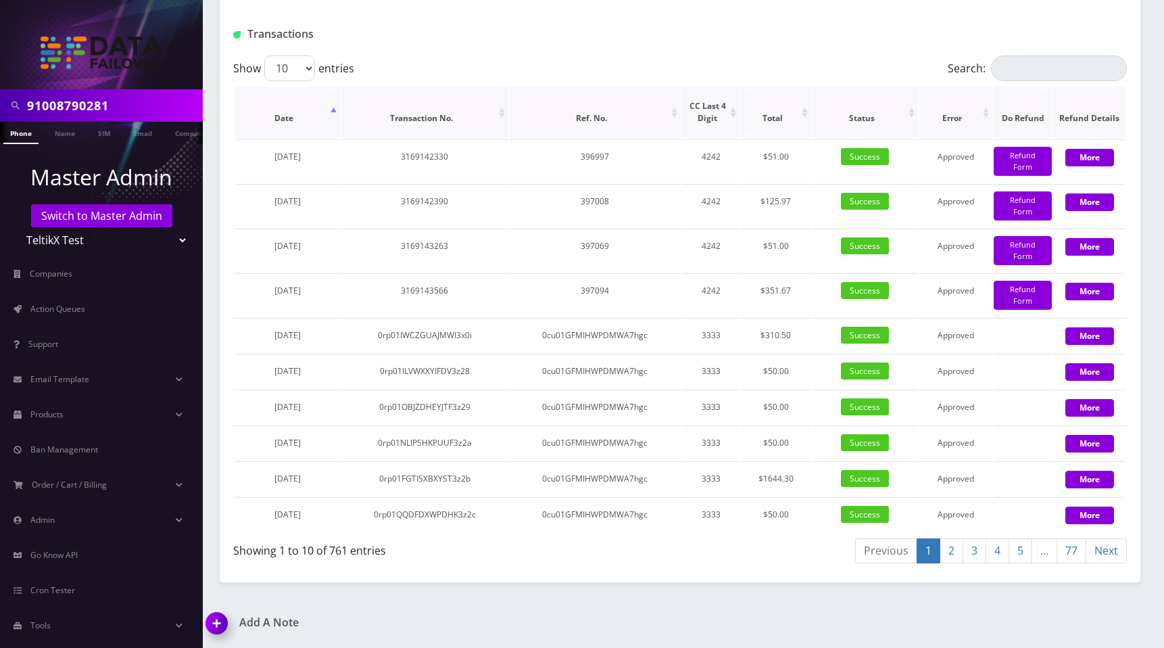
click at [331, 138] on th "Date" at bounding box center [287, 112] width 105 height 51
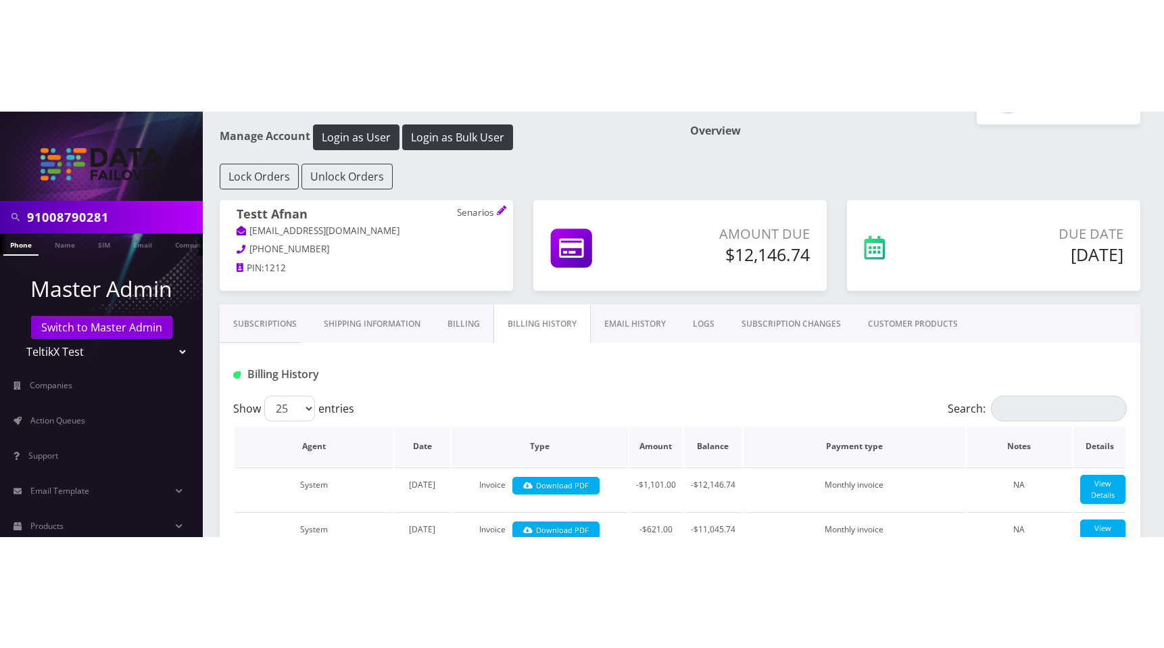
scroll to position [126, 0]
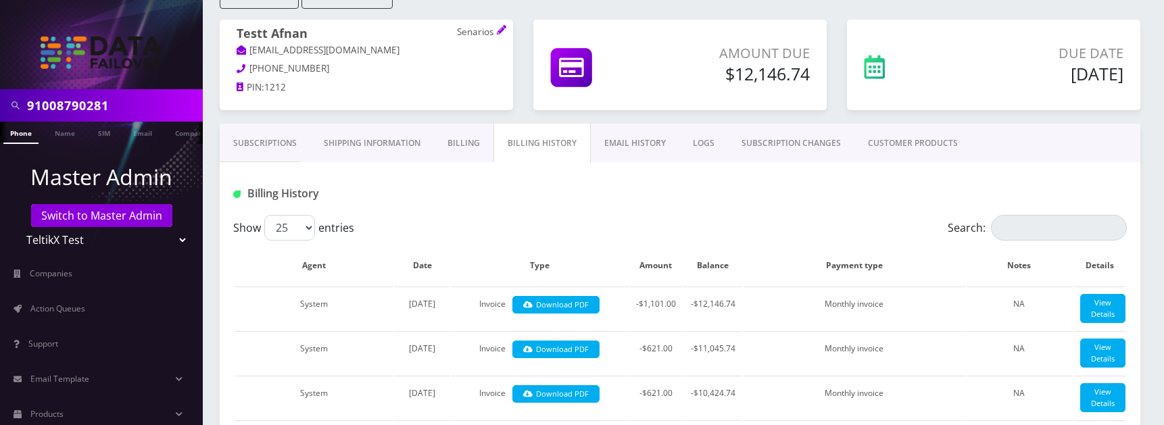
click at [259, 141] on link "Subscriptions" at bounding box center [265, 143] width 91 height 39
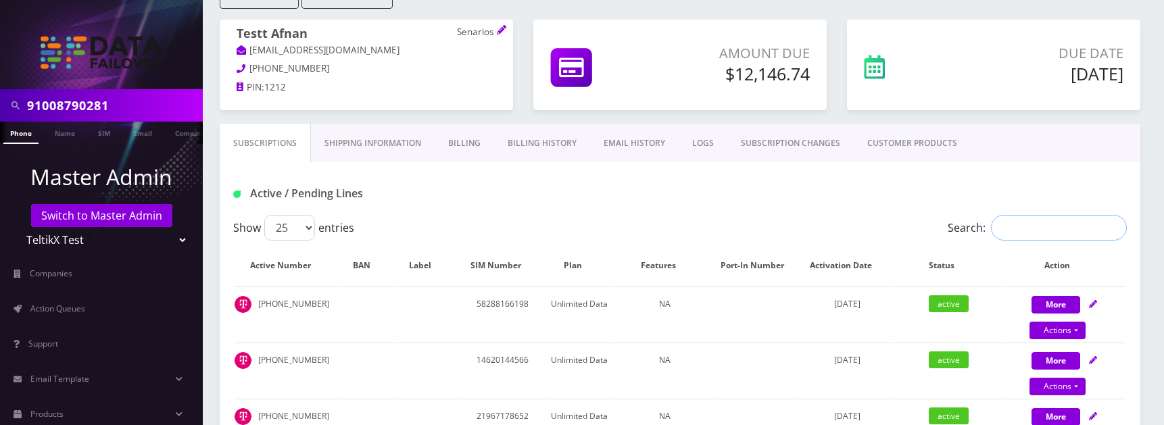
click at [1016, 232] on input "Search:" at bounding box center [1059, 228] width 136 height 26
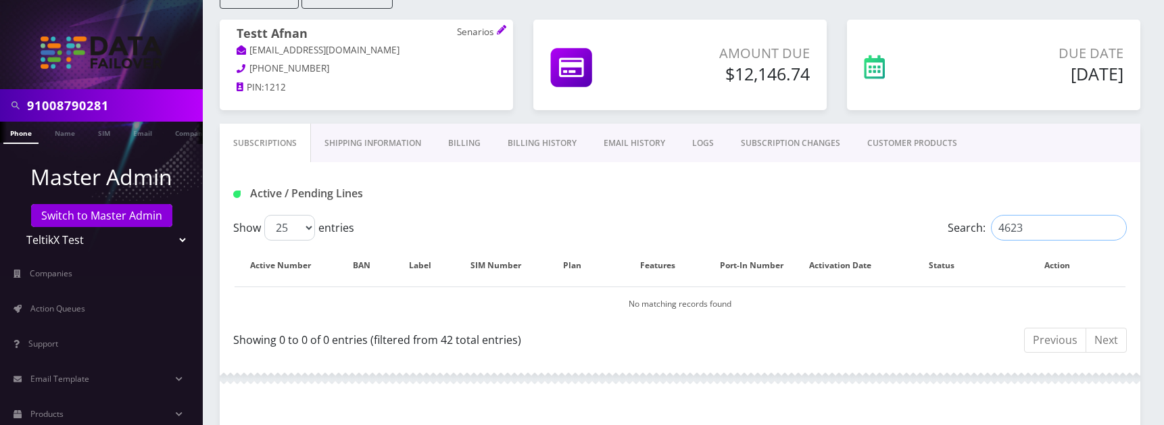
type input "4623"
click at [1035, 220] on input "4623" at bounding box center [1059, 228] width 136 height 26
click at [1112, 225] on input "4623" at bounding box center [1059, 228] width 136 height 26
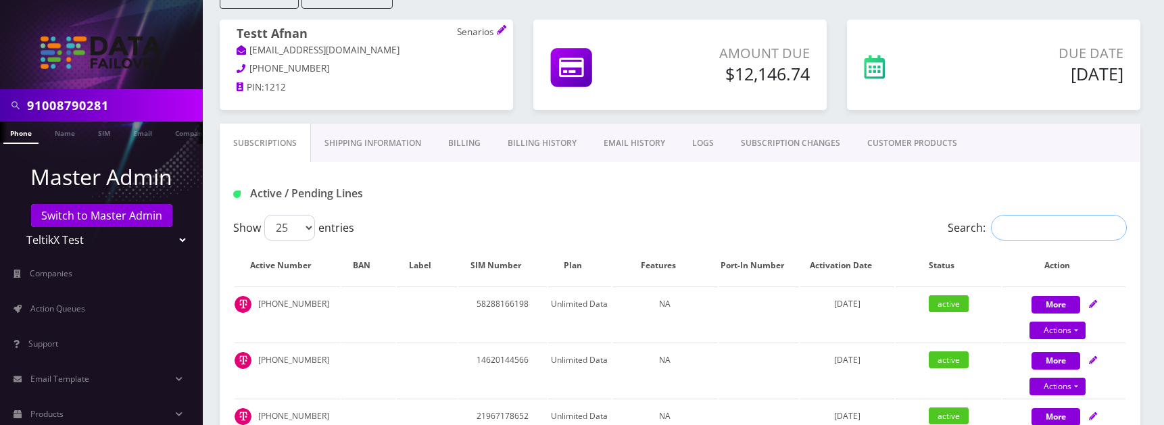
click at [1014, 233] on input "Search:" at bounding box center [1059, 228] width 136 height 26
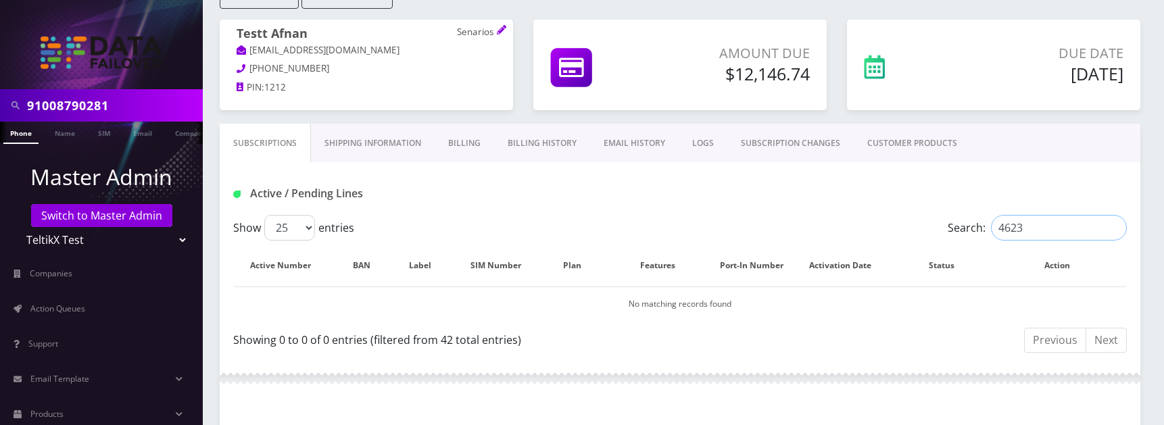
type input "4623"
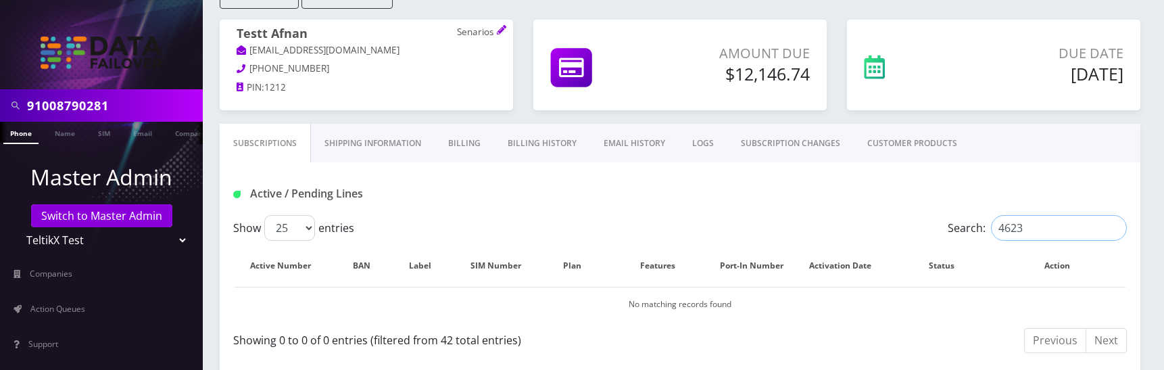
drag, startPoint x: 1037, startPoint y: 232, endPoint x: 981, endPoint y: 229, distance: 55.5
click at [981, 229] on label "Search: 4623" at bounding box center [1037, 228] width 179 height 26
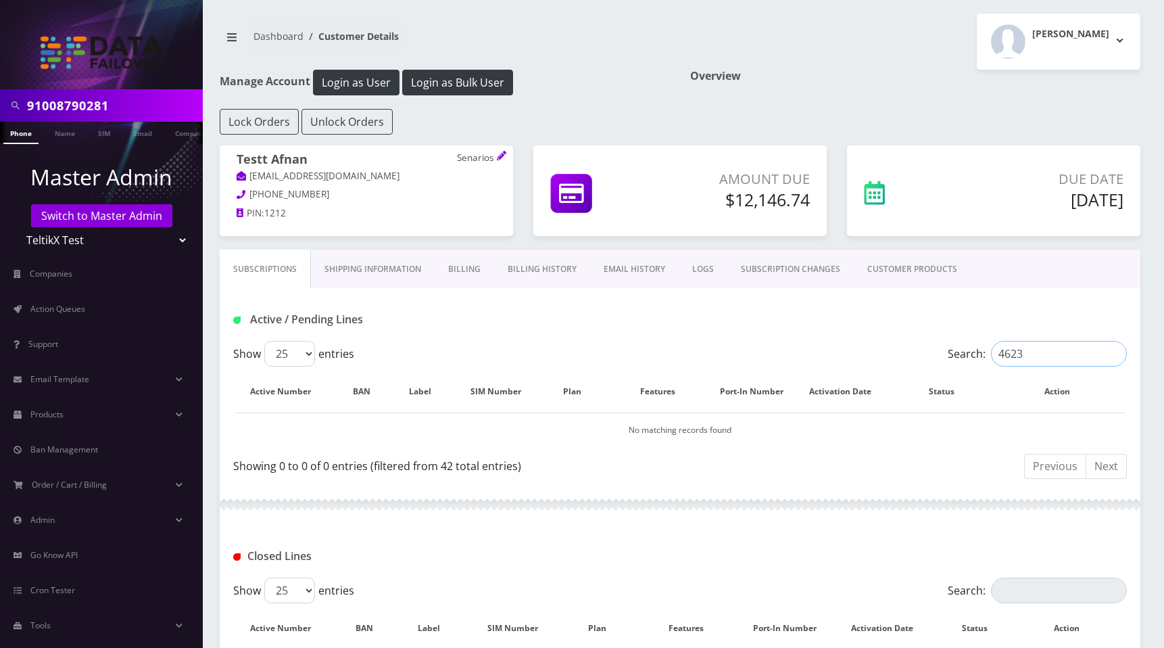
click at [1117, 353] on input "4623" at bounding box center [1059, 354] width 136 height 26
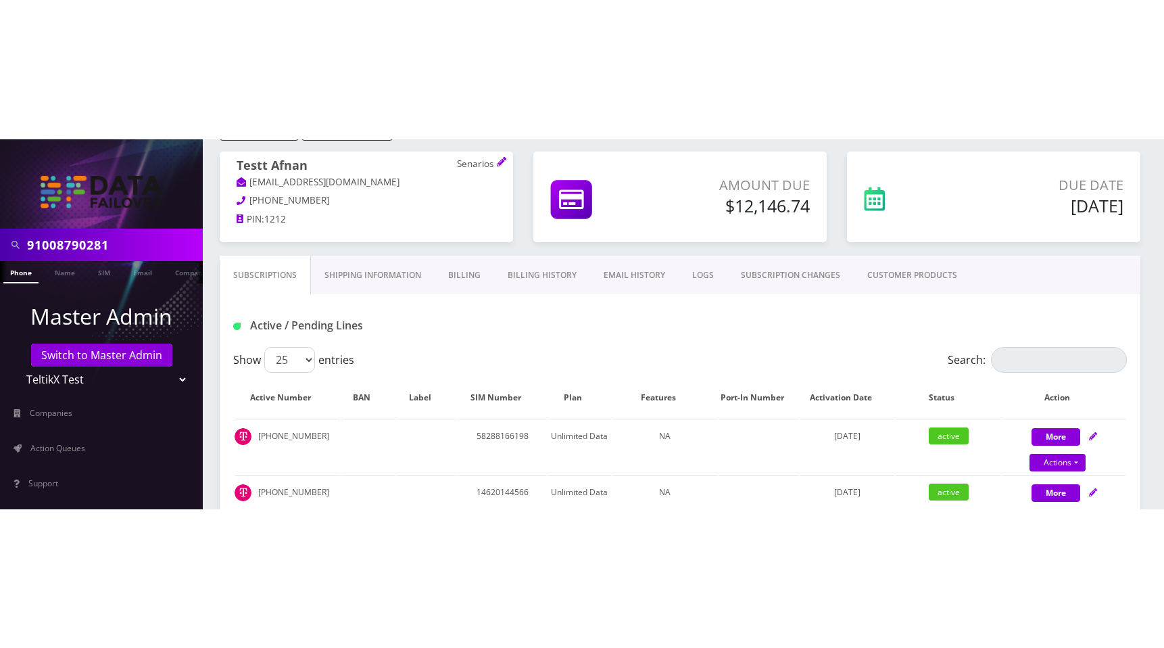
scroll to position [139, 0]
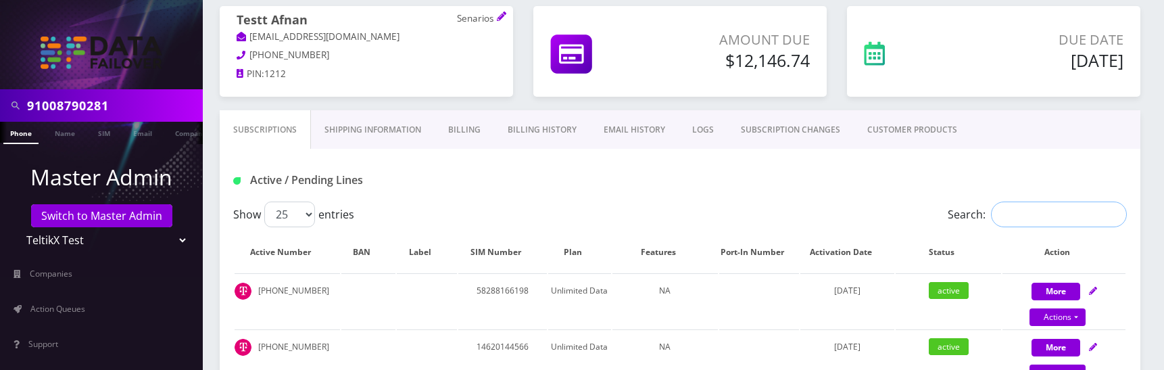
click at [1046, 213] on input "Search:" at bounding box center [1059, 214] width 136 height 26
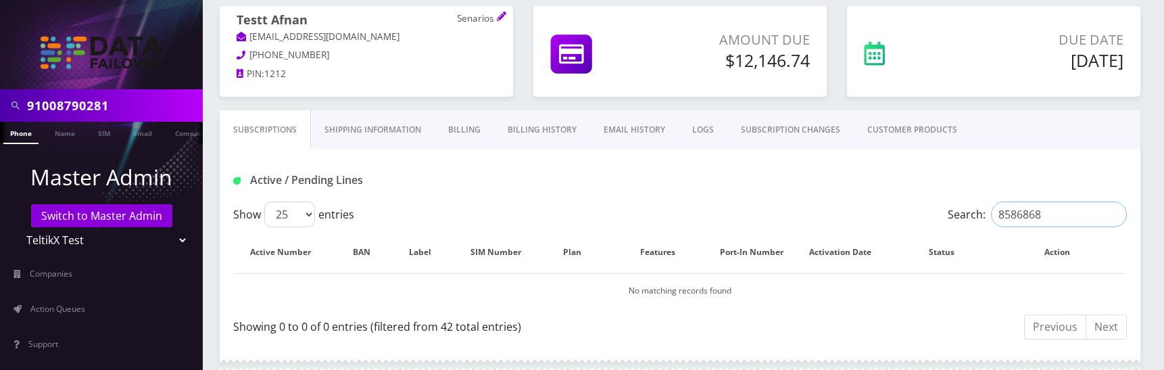
type input "8586868"
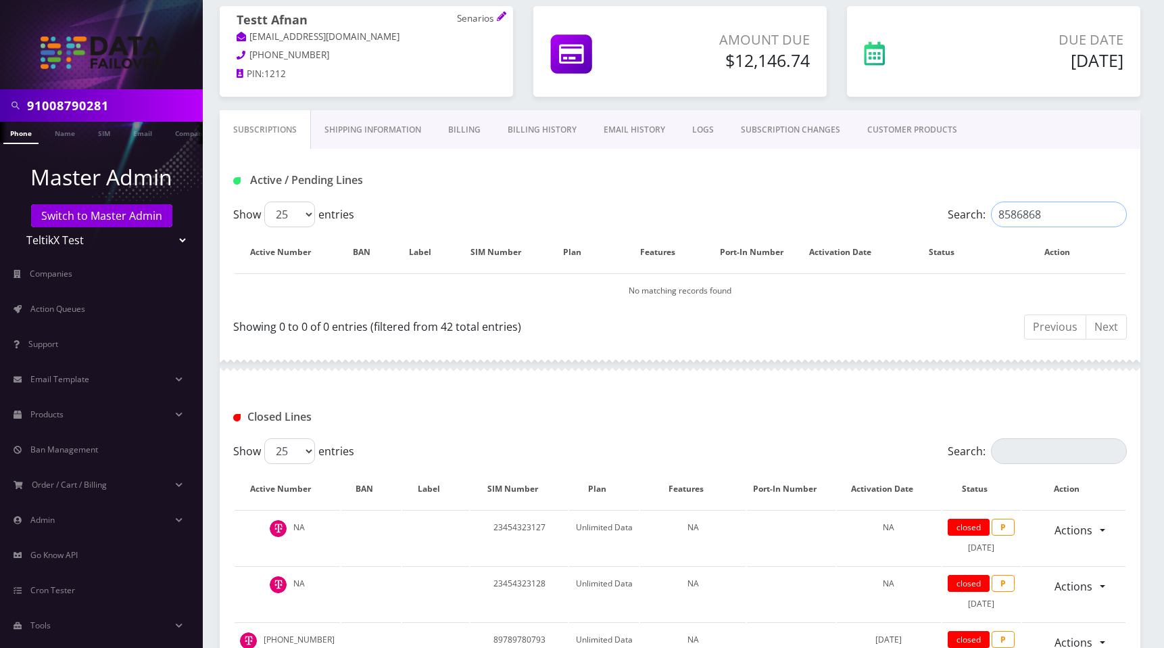
click at [1117, 216] on input "8586868" at bounding box center [1059, 214] width 136 height 26
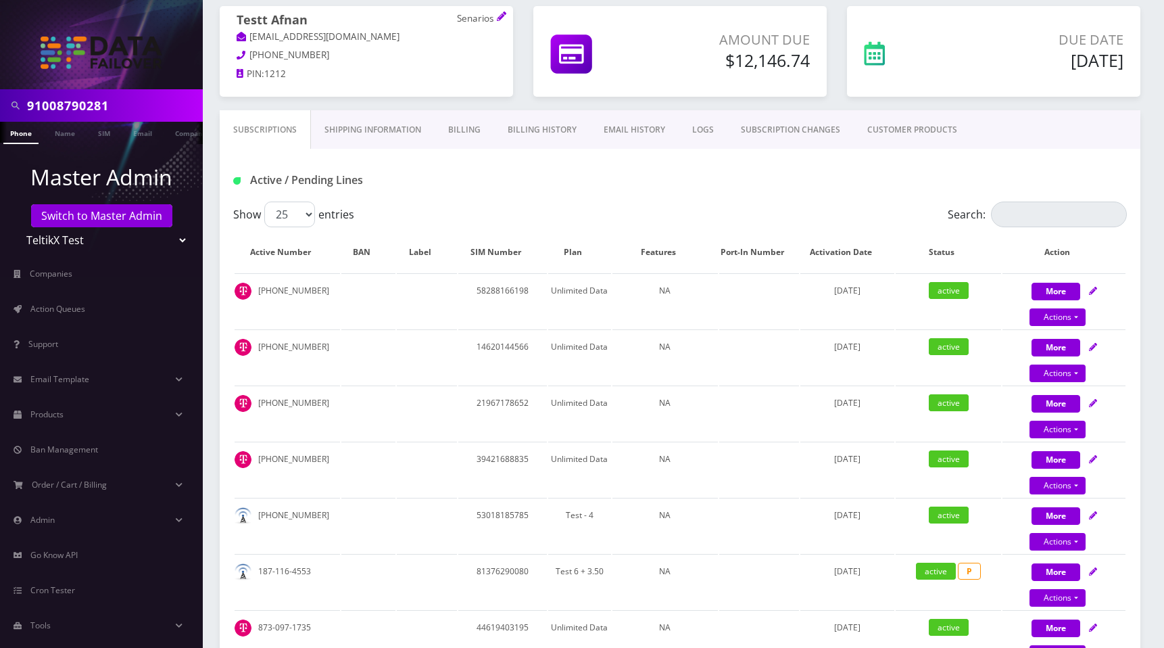
click at [726, 166] on div "Active / Pending Lines" at bounding box center [680, 175] width 921 height 53
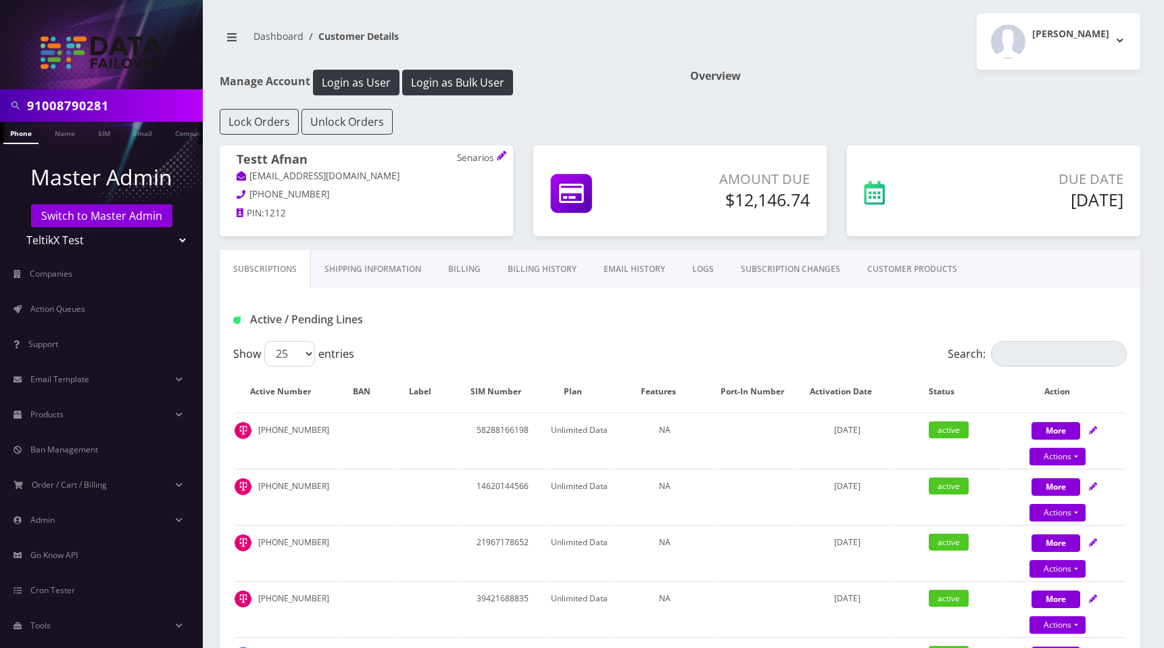
click at [886, 43] on div "[PERSON_NAME] Logout" at bounding box center [915, 42] width 471 height 56
click at [708, 105] on div "Overview" at bounding box center [915, 89] width 471 height 39
